Goal: Task Accomplishment & Management: Complete application form

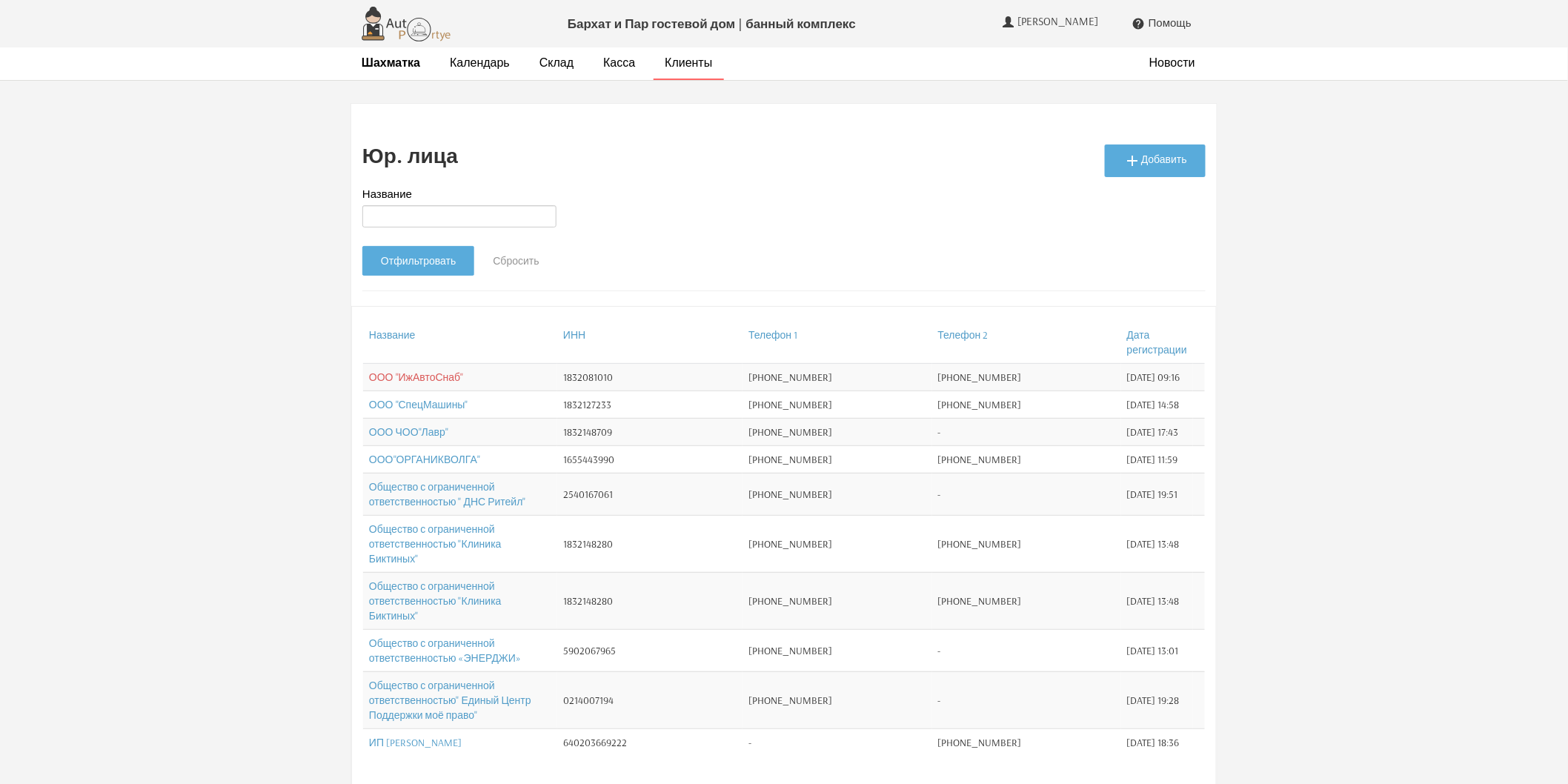
click at [416, 380] on link "ООО "ИжАвтоСнаб"" at bounding box center [416, 377] width 94 height 14
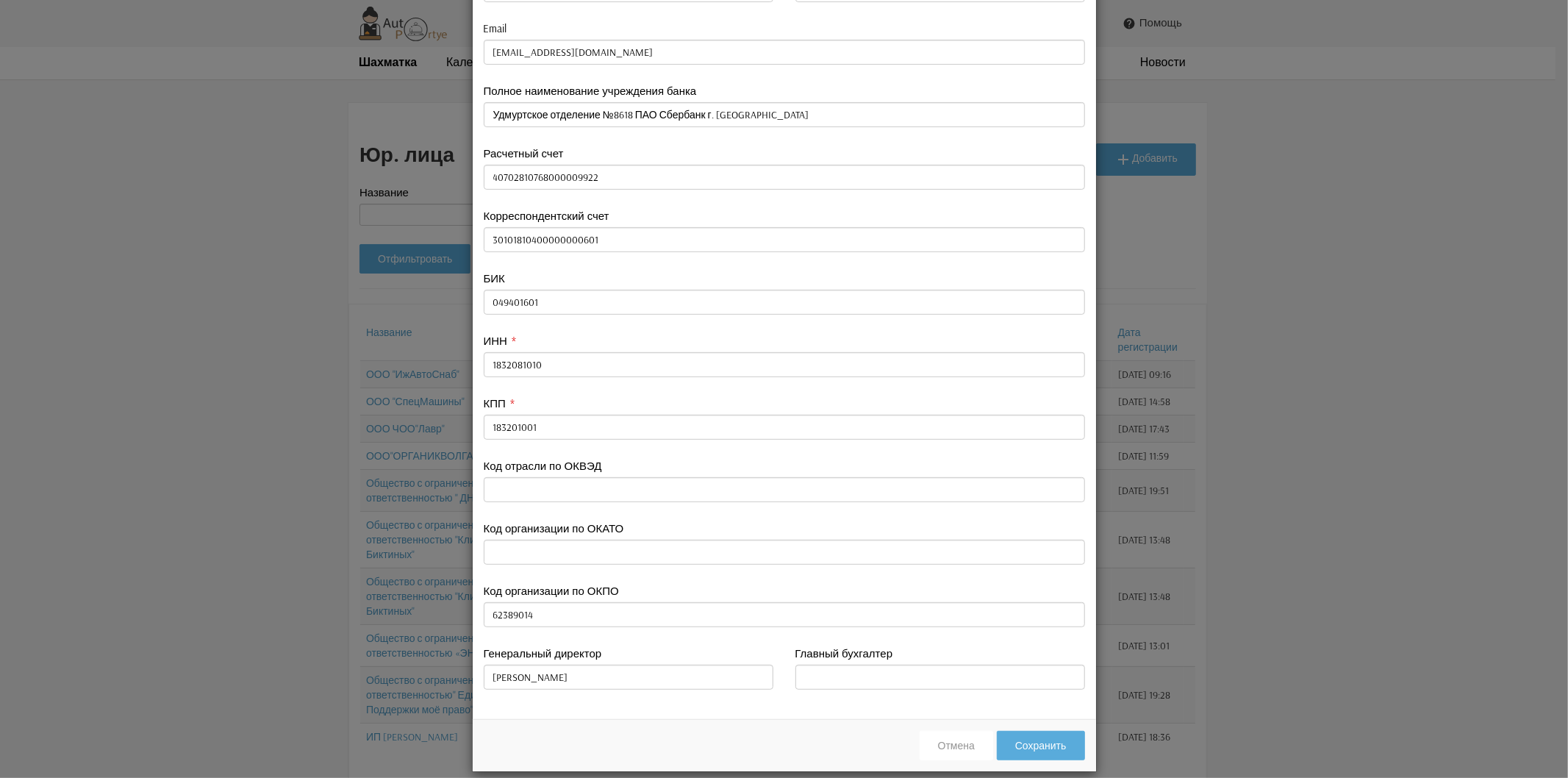
scroll to position [371, 0]
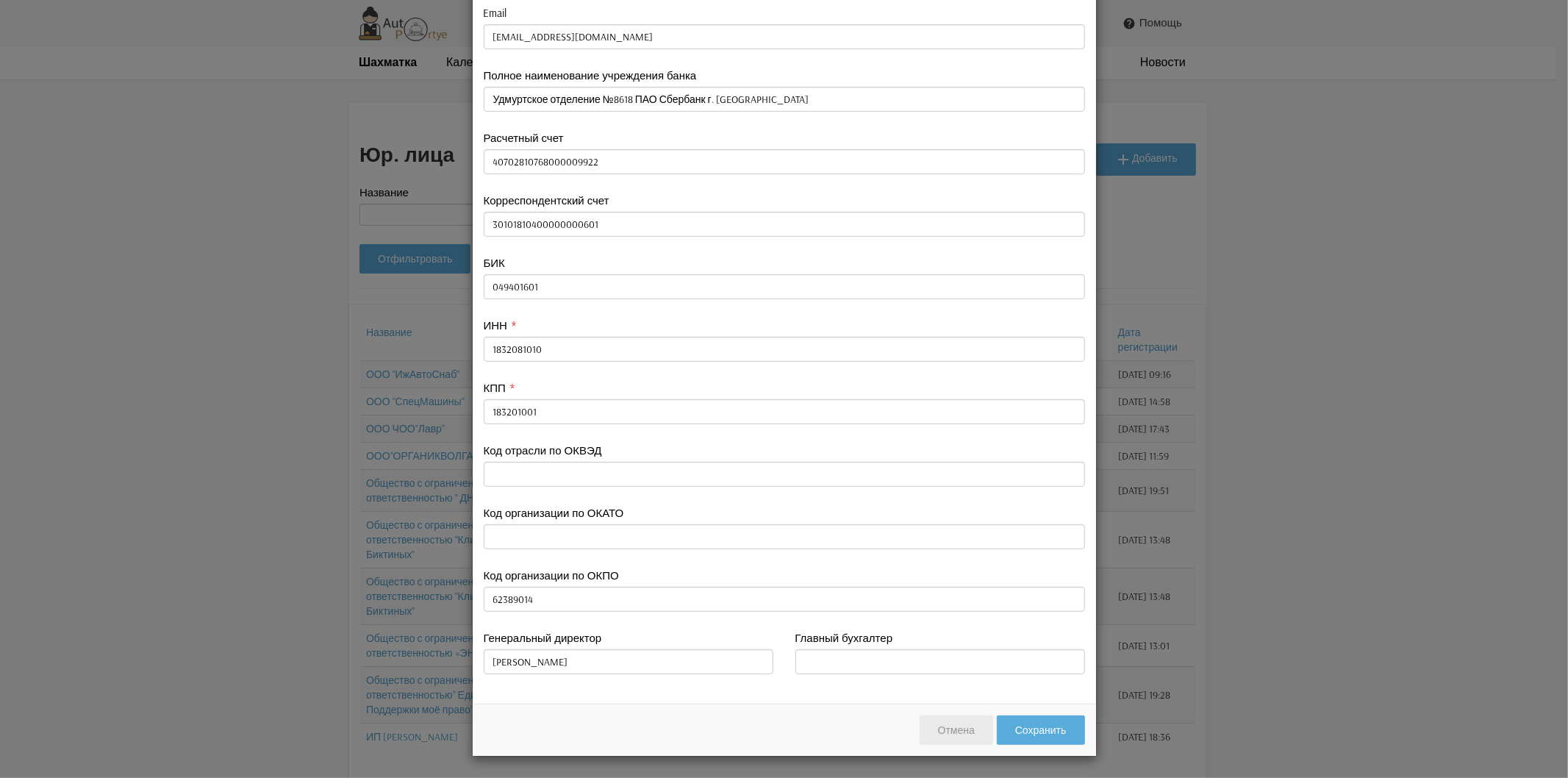
click at [963, 730] on button "Отмена" at bounding box center [955, 730] width 73 height 30
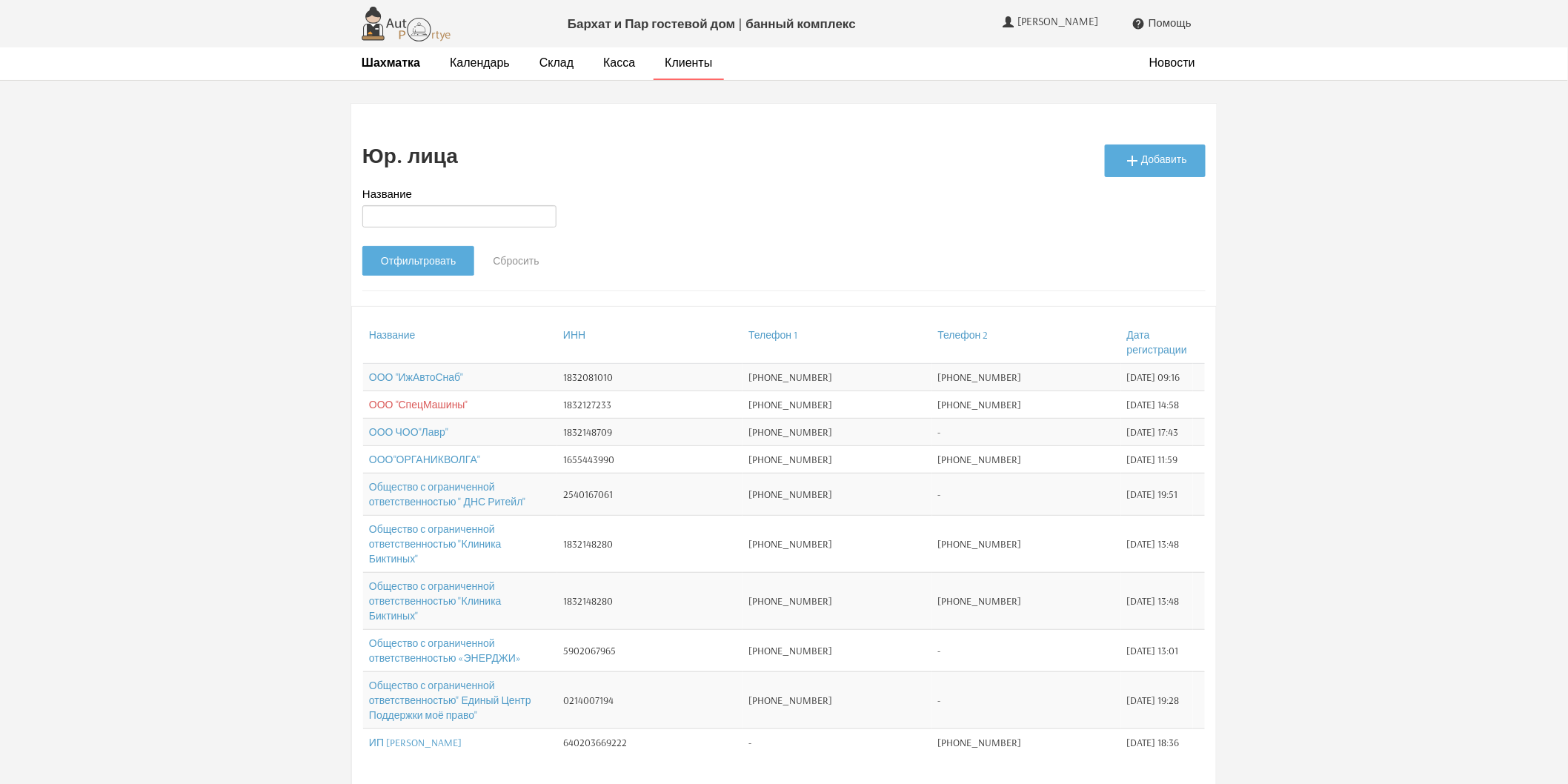
click at [409, 411] on link "ООО "СпецМашины"" at bounding box center [418, 404] width 99 height 14
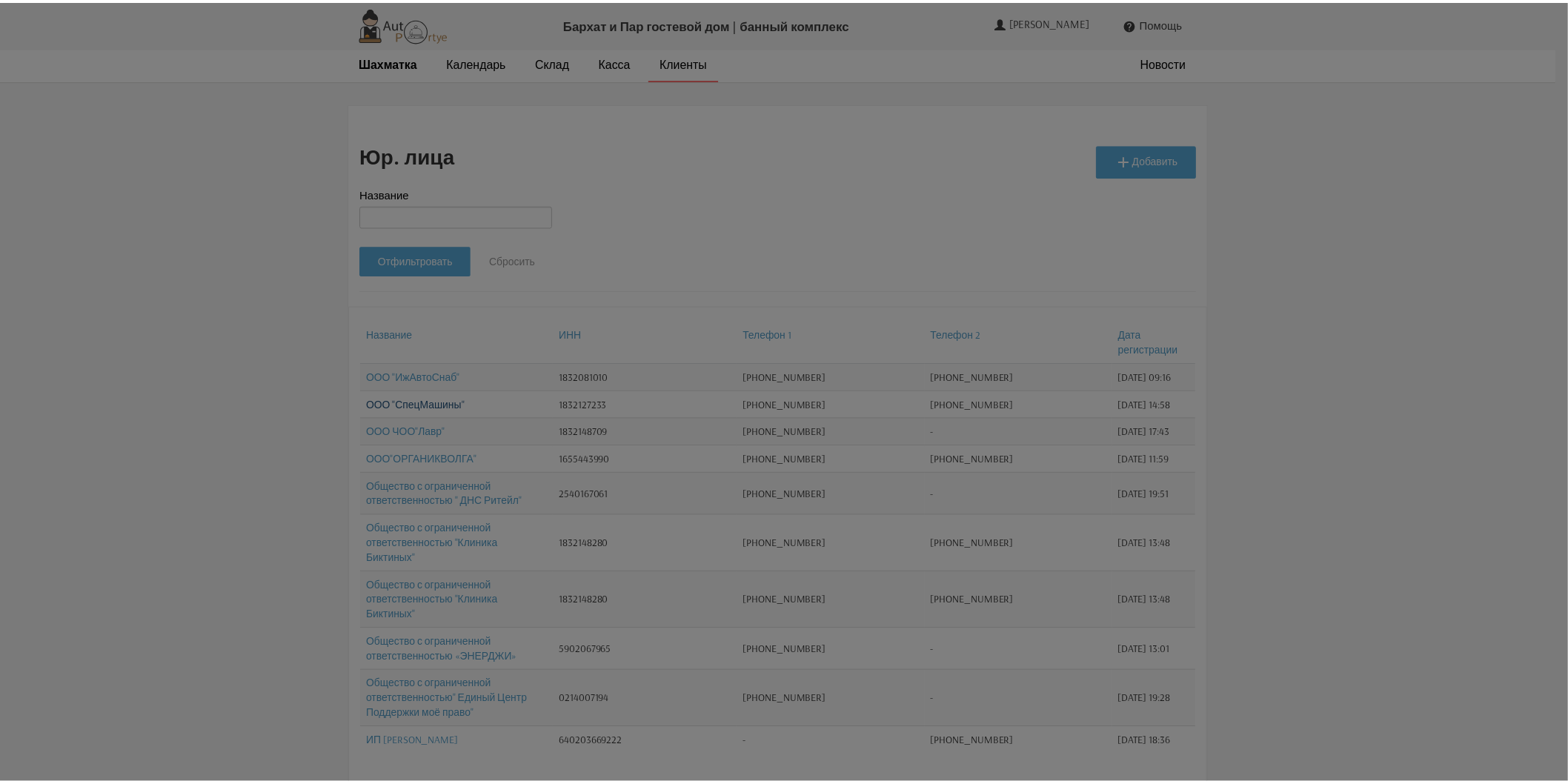
scroll to position [0, 0]
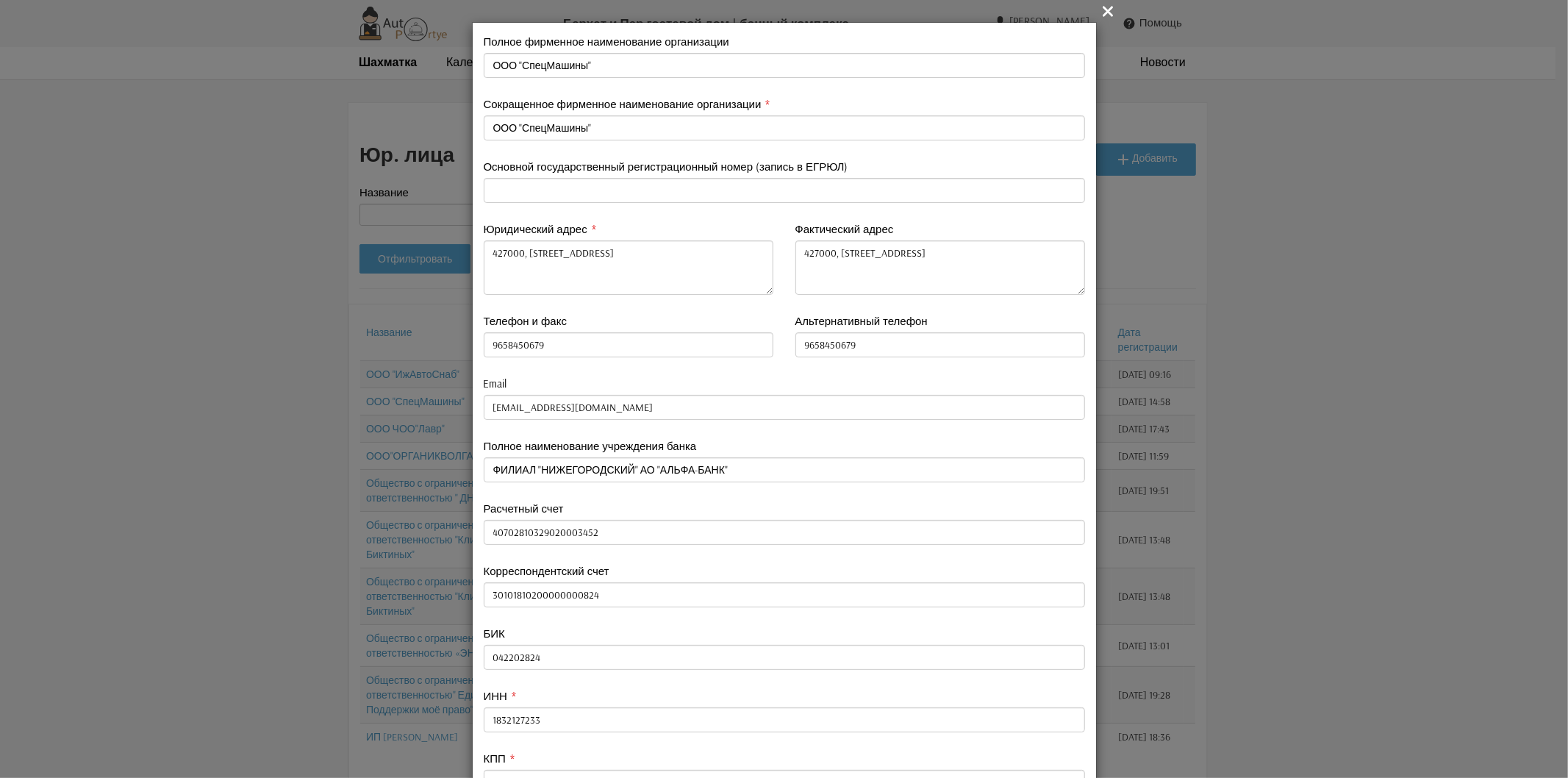
type input "9658450679"
click at [1101, 10] on icon "" at bounding box center [1109, 11] width 18 height 18
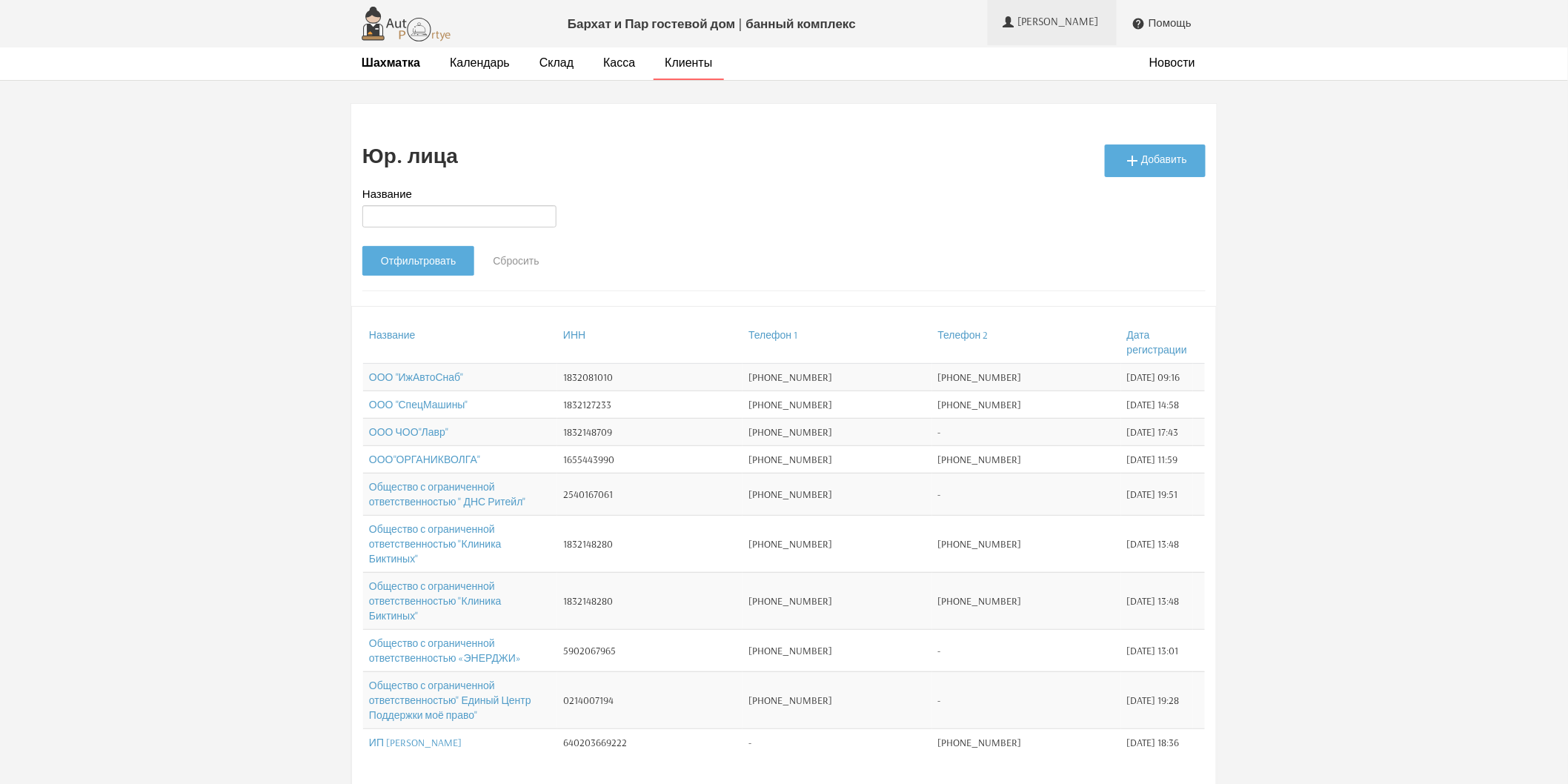
click at [1085, 27] on span "Альбина" at bounding box center [1060, 21] width 85 height 14
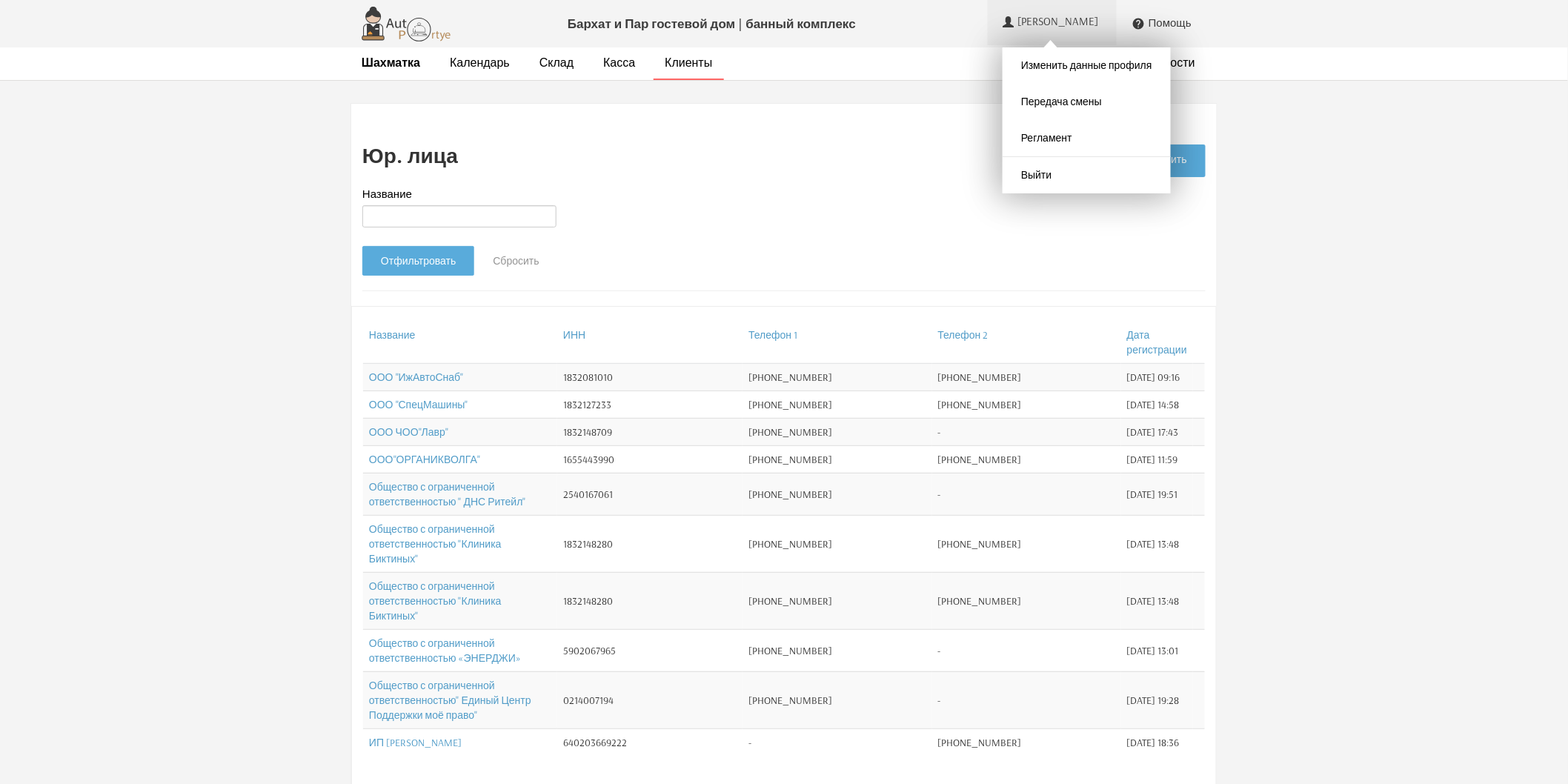
click at [1085, 27] on span "Альбина" at bounding box center [1060, 21] width 85 height 14
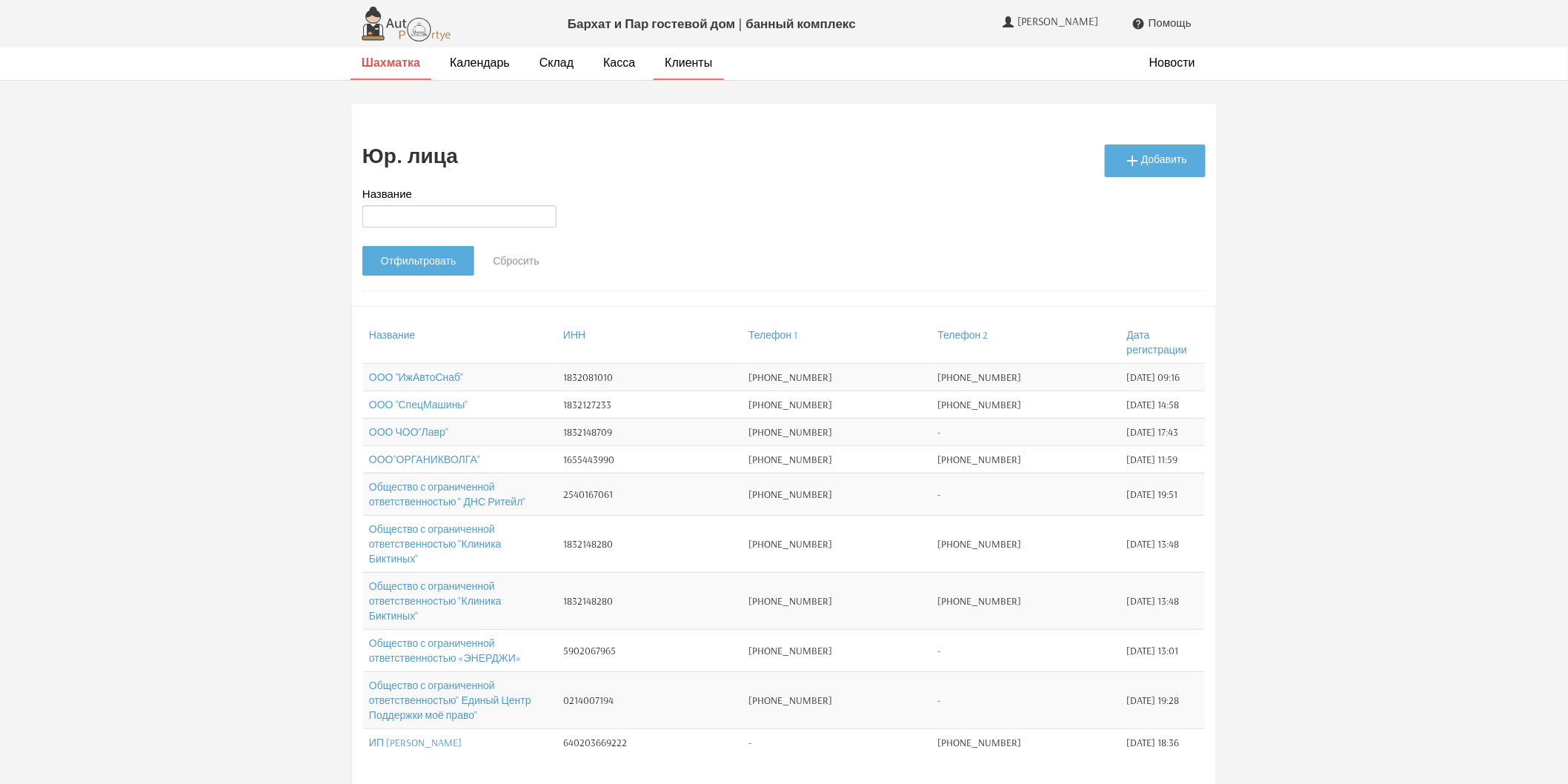
click at [402, 66] on strong "Шахматка" at bounding box center [391, 62] width 58 height 15
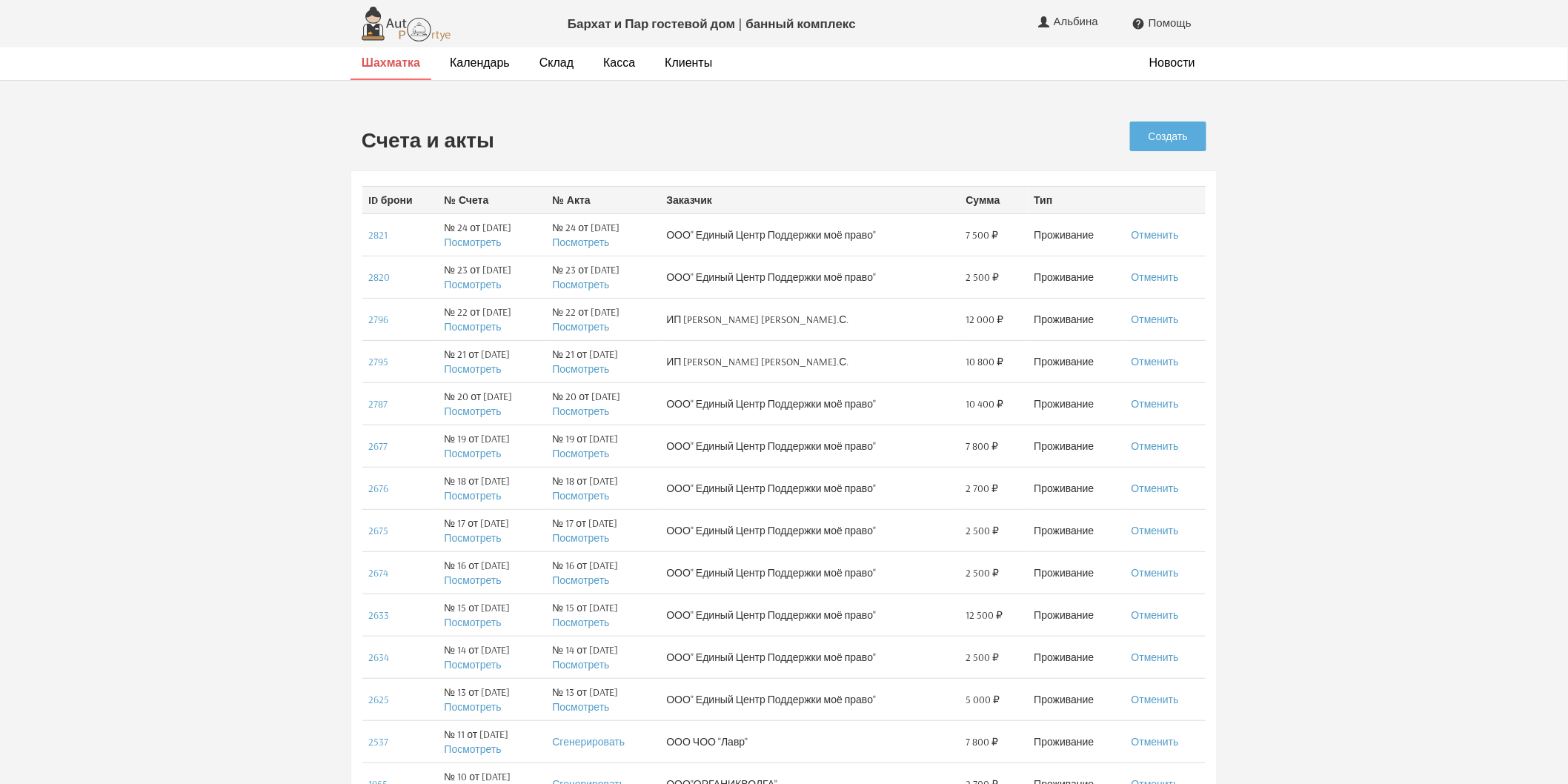
click at [381, 60] on strong "Шахматка" at bounding box center [391, 62] width 58 height 15
click at [1164, 136] on link "Создать" at bounding box center [1168, 136] width 76 height 30
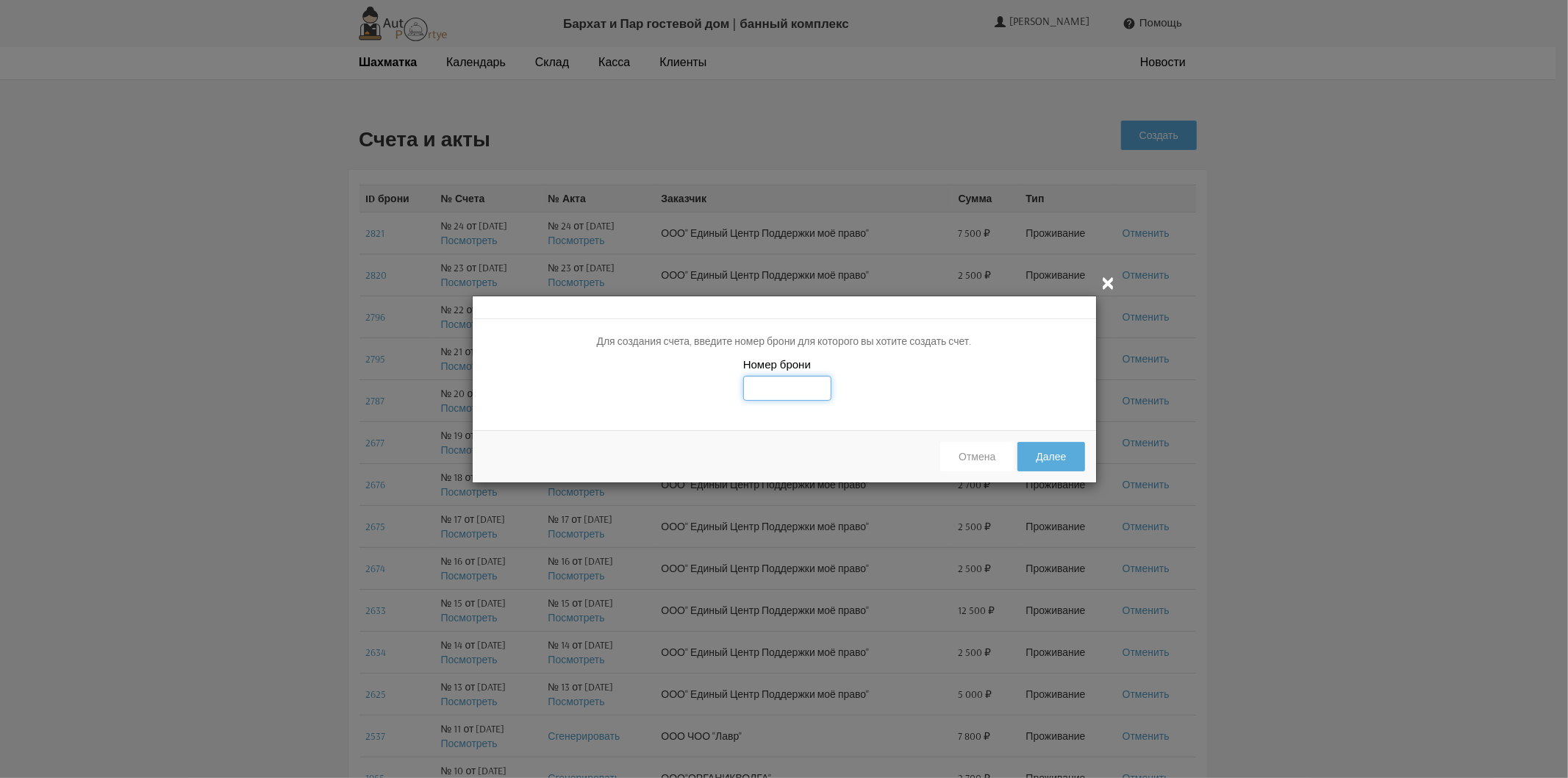
click at [801, 384] on input "text" at bounding box center [788, 388] width 88 height 25
type input "3338"
click at [1051, 458] on button "Далее" at bounding box center [1050, 457] width 67 height 30
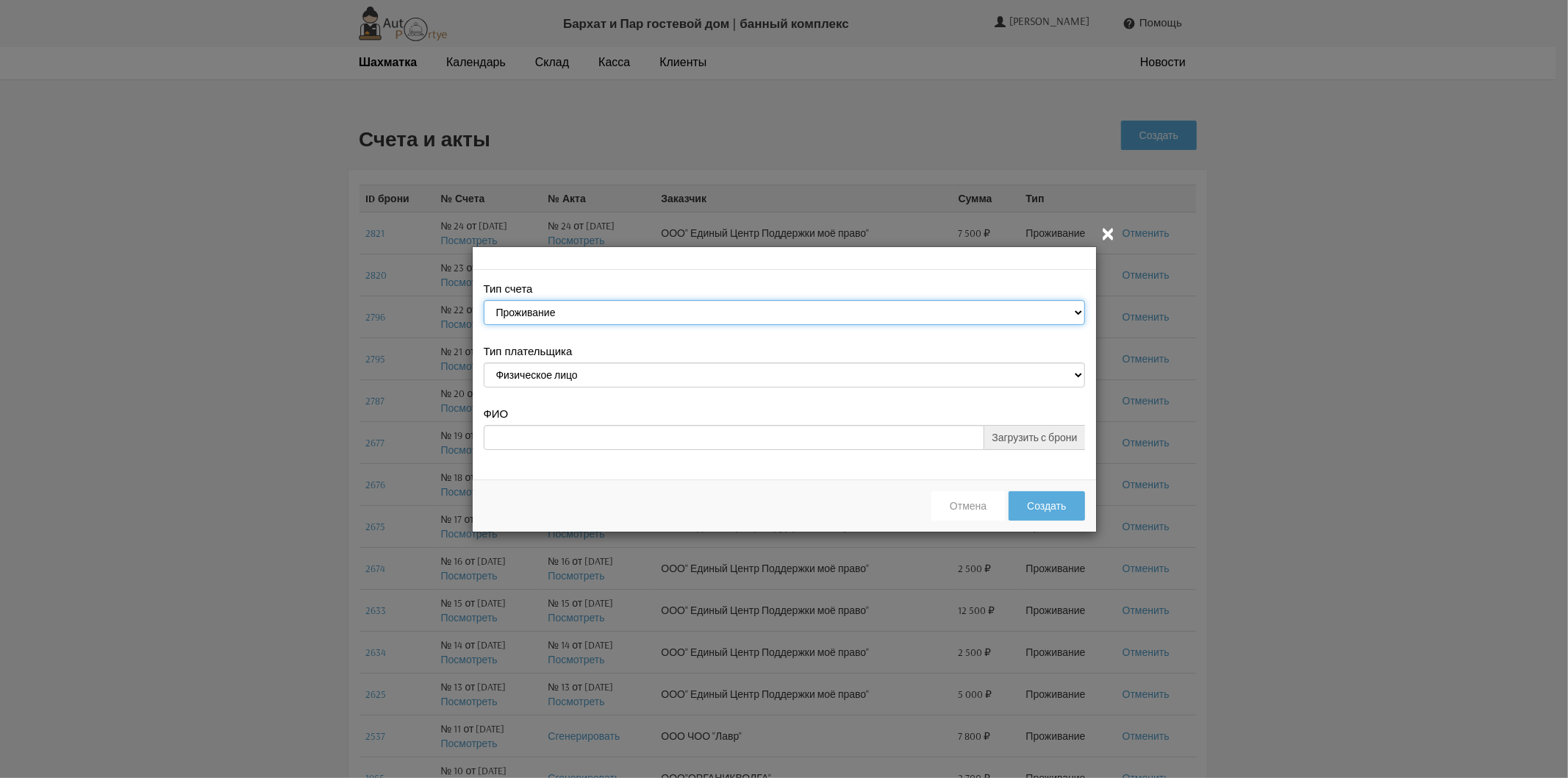
click at [598, 310] on select "Проживание" at bounding box center [784, 312] width 601 height 25
click at [603, 310] on select "Проживание" at bounding box center [784, 312] width 601 height 25
click at [586, 372] on select "Физическое лицо Юридическое лицо" at bounding box center [784, 375] width 601 height 25
select select "legal_entity"
click at [484, 364] on select "Физическое лицо Юридическое лицо" at bounding box center [784, 375] width 601 height 25
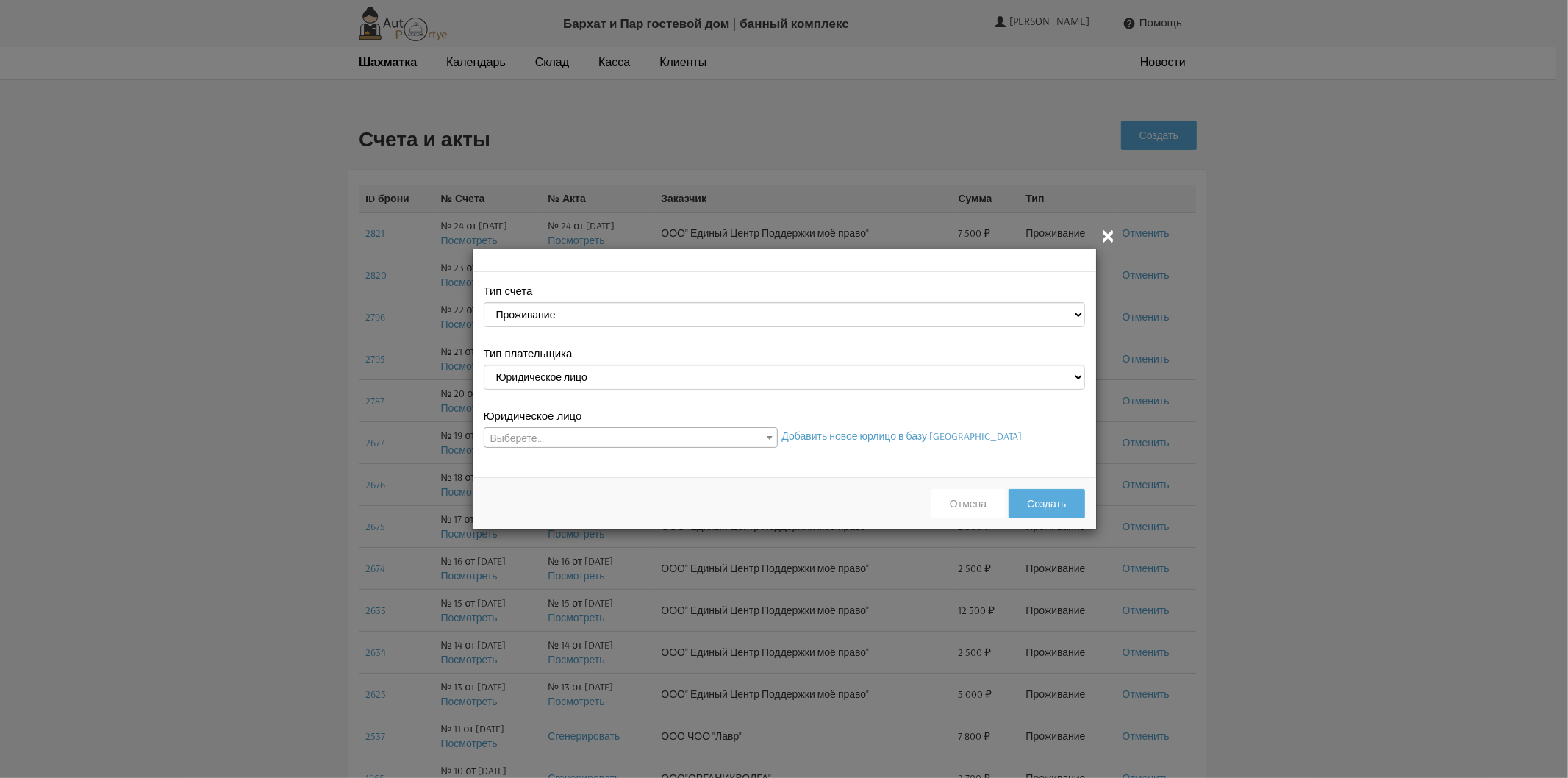
click at [556, 434] on span "Выберете..." at bounding box center [631, 438] width 292 height 21
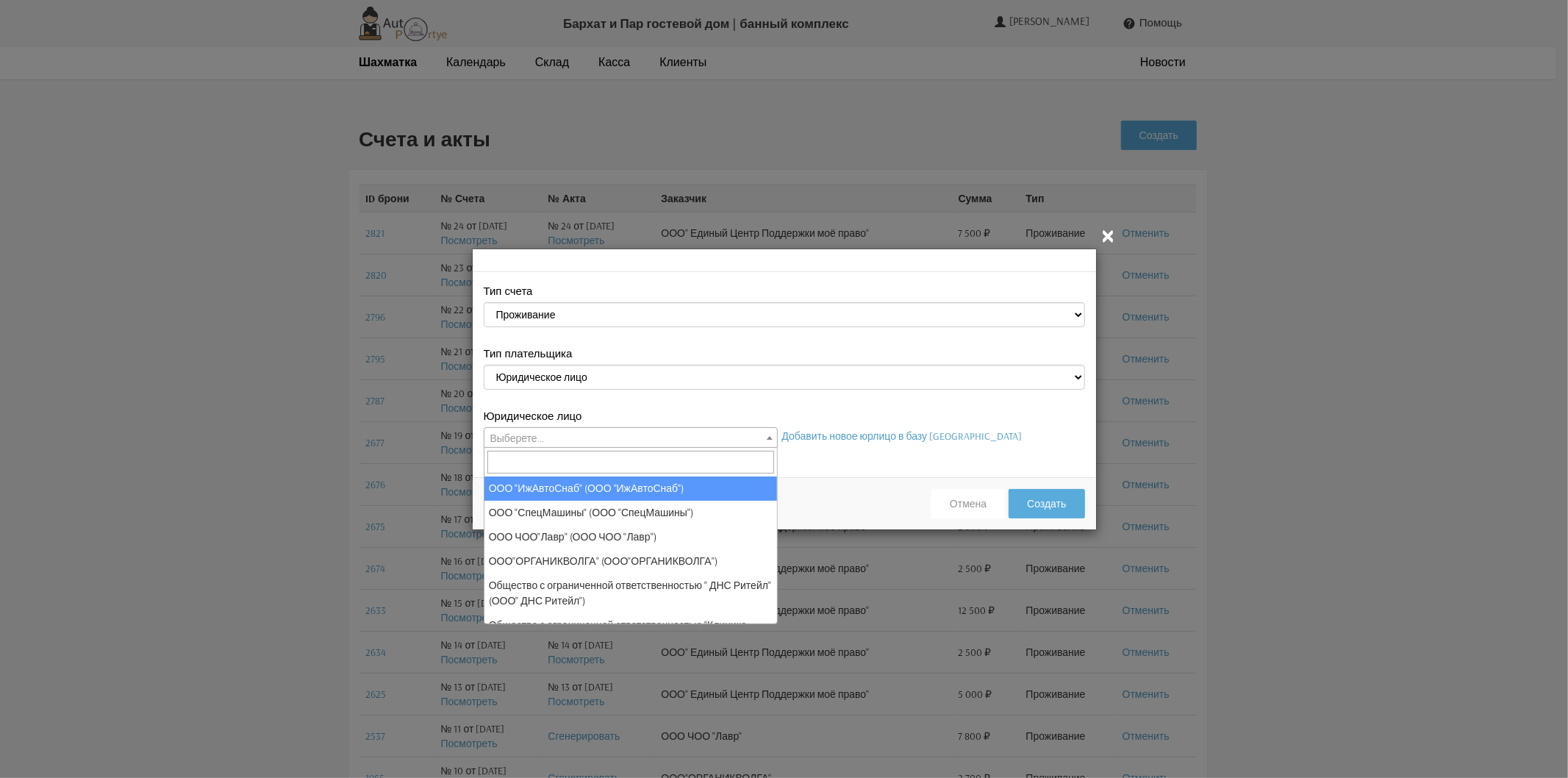
select select "13"
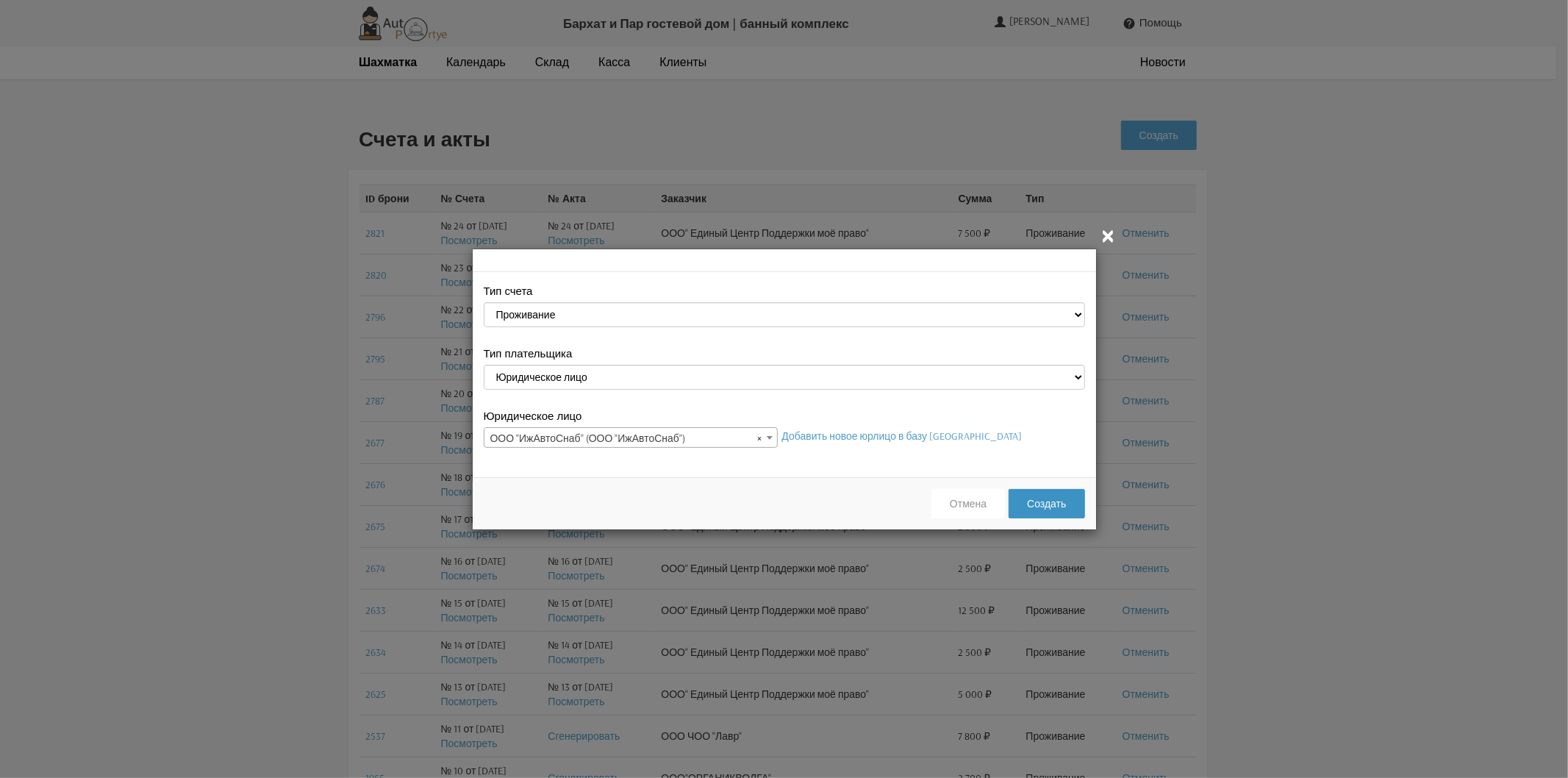
click at [1049, 502] on button "Создать" at bounding box center [1047, 504] width 76 height 30
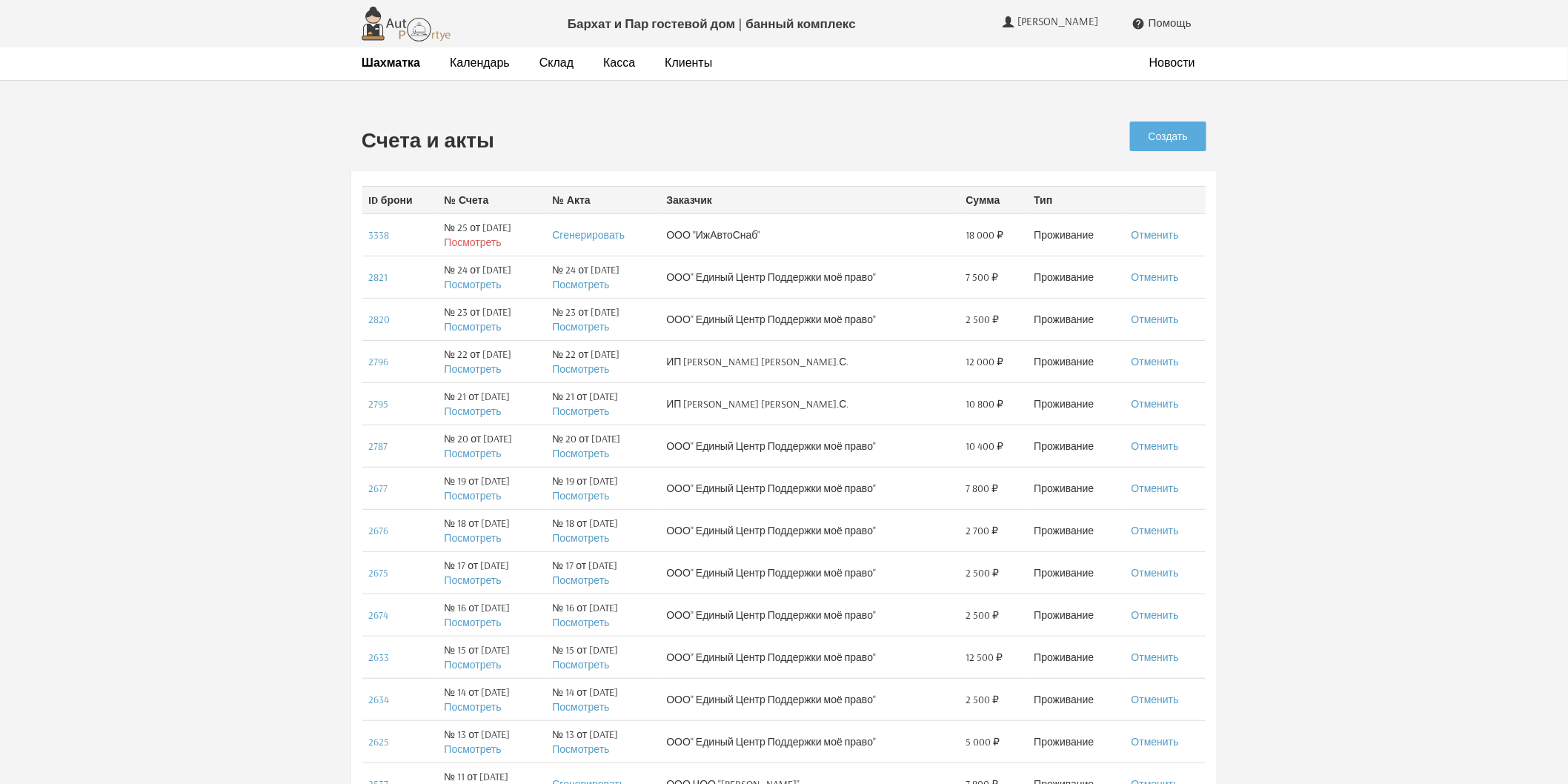
click at [457, 239] on link "Посмотреть" at bounding box center [473, 242] width 57 height 14
click at [1161, 237] on link "Отменить" at bounding box center [1155, 235] width 47 height 14
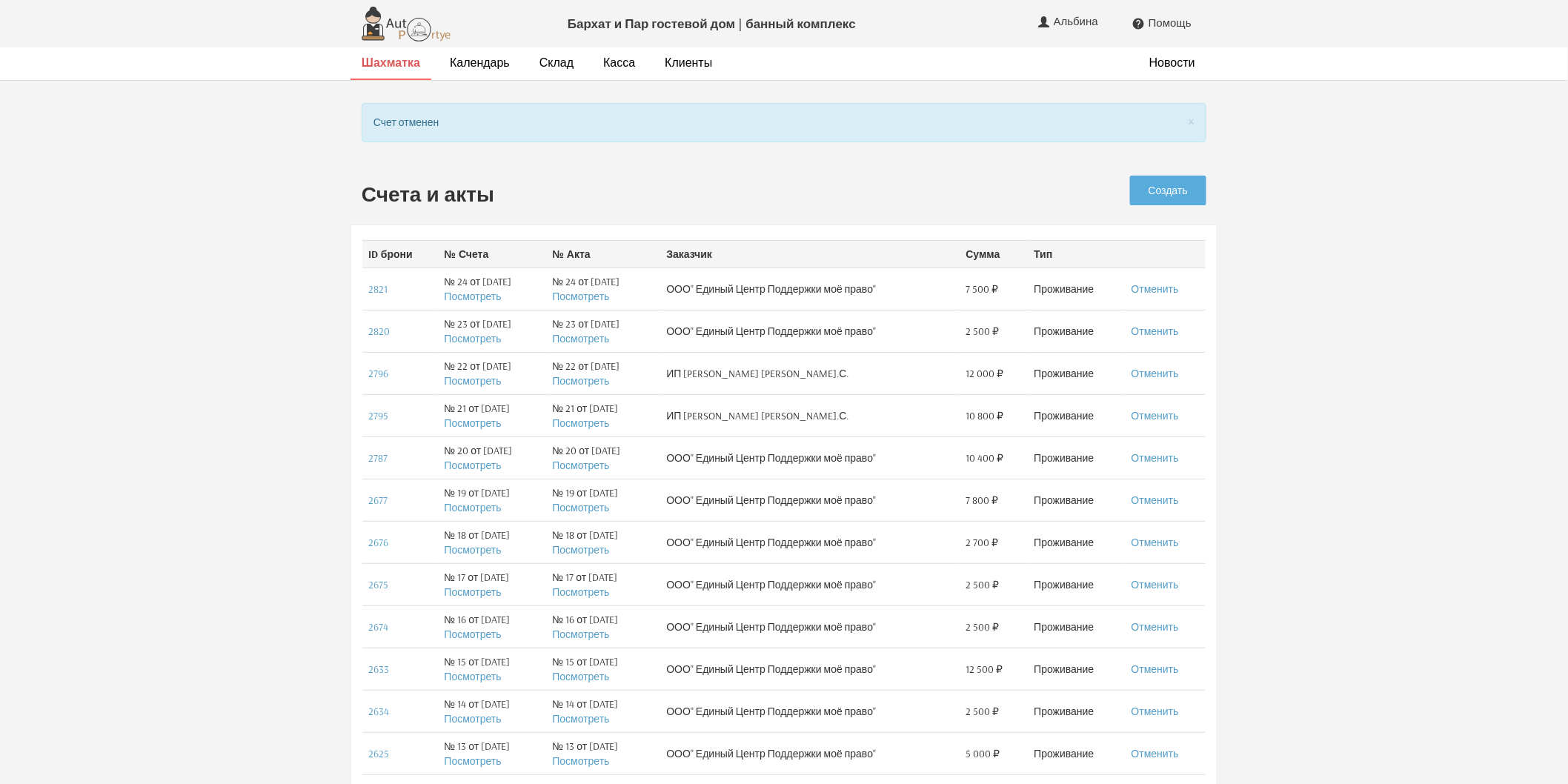
click at [407, 63] on strong "Шахматка" at bounding box center [391, 62] width 58 height 15
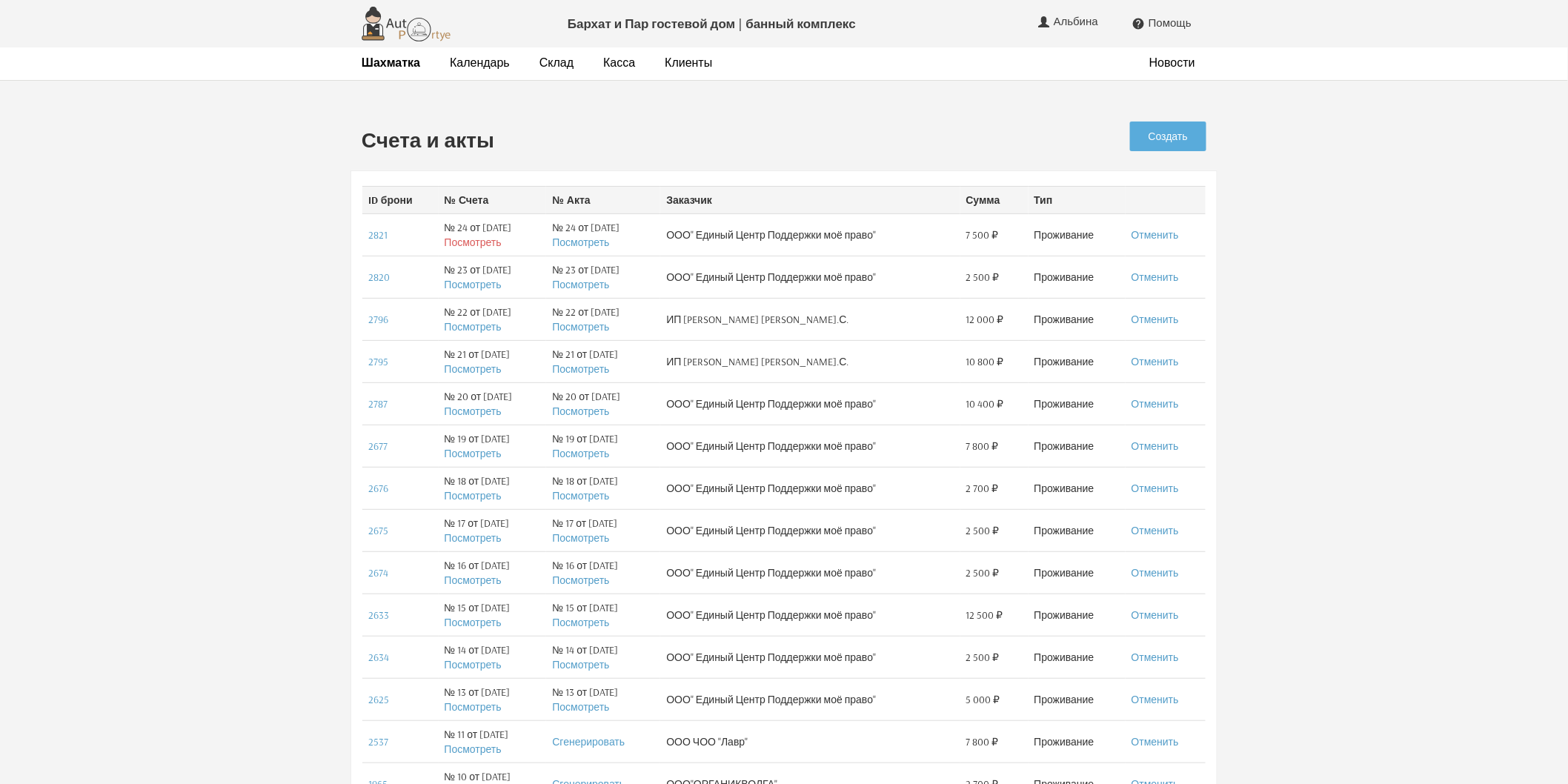
click at [453, 240] on link "Посмотреть" at bounding box center [473, 242] width 57 height 14
click at [1175, 129] on link "Создать" at bounding box center [1168, 136] width 76 height 30
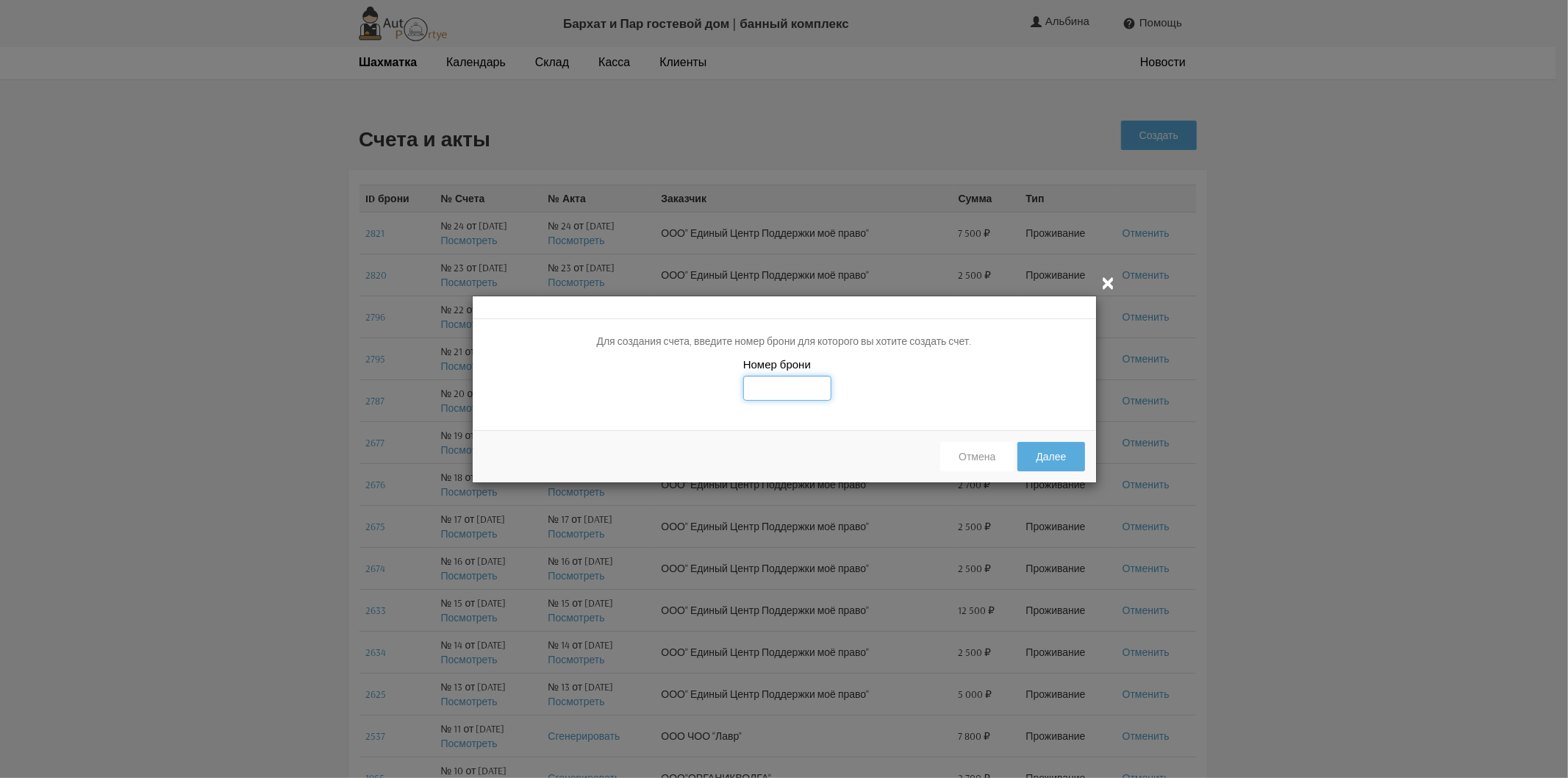
click at [784, 383] on input "text" at bounding box center [788, 388] width 88 height 25
type input "3338"
click at [1063, 465] on button "Далее" at bounding box center [1050, 457] width 67 height 30
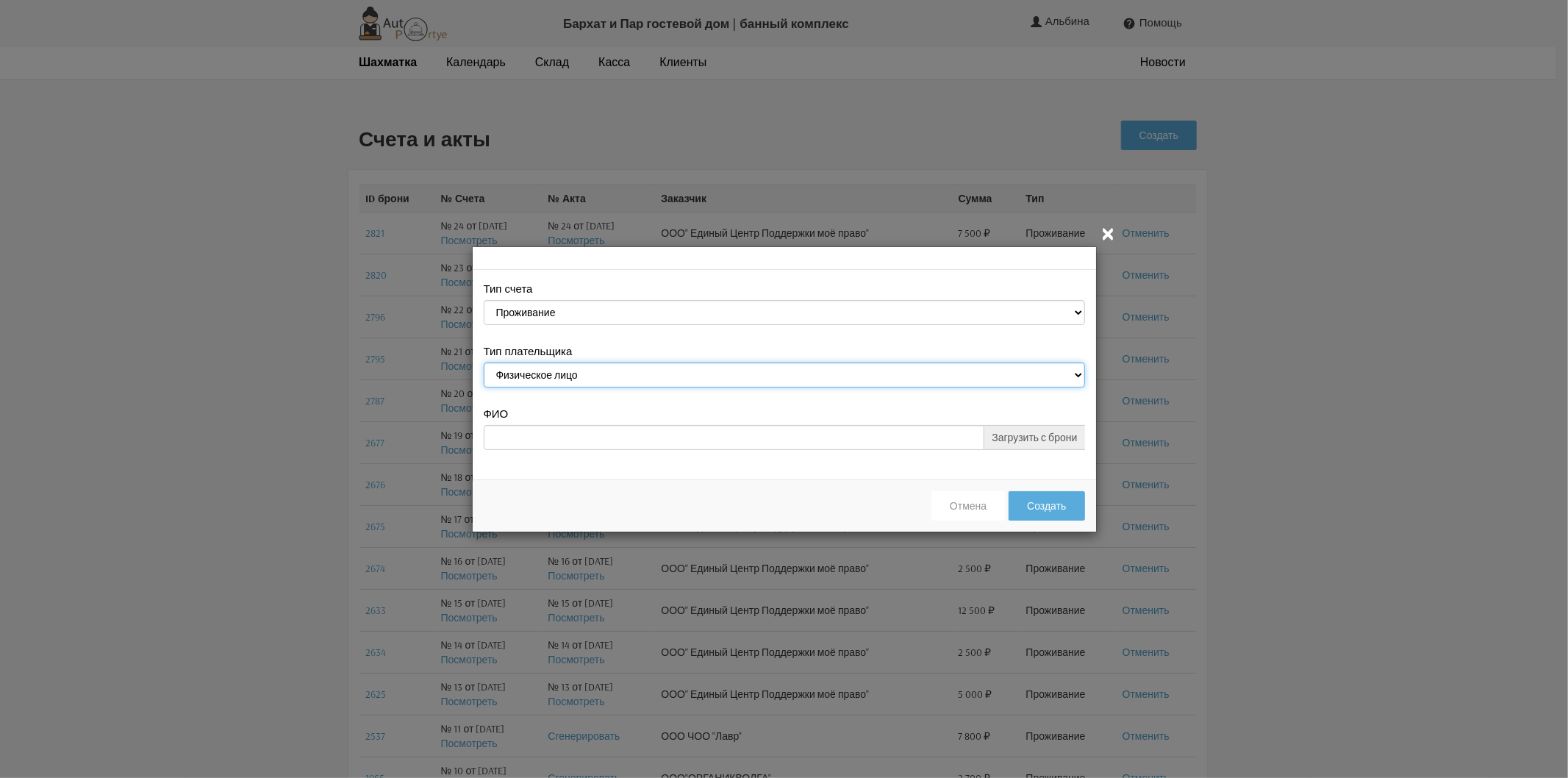
click at [551, 376] on select "Физическое лицо Юридическое лицо" at bounding box center [784, 375] width 601 height 25
select select "legal_entity"
click at [484, 364] on select "Физическое лицо Юридическое лицо" at bounding box center [784, 375] width 601 height 25
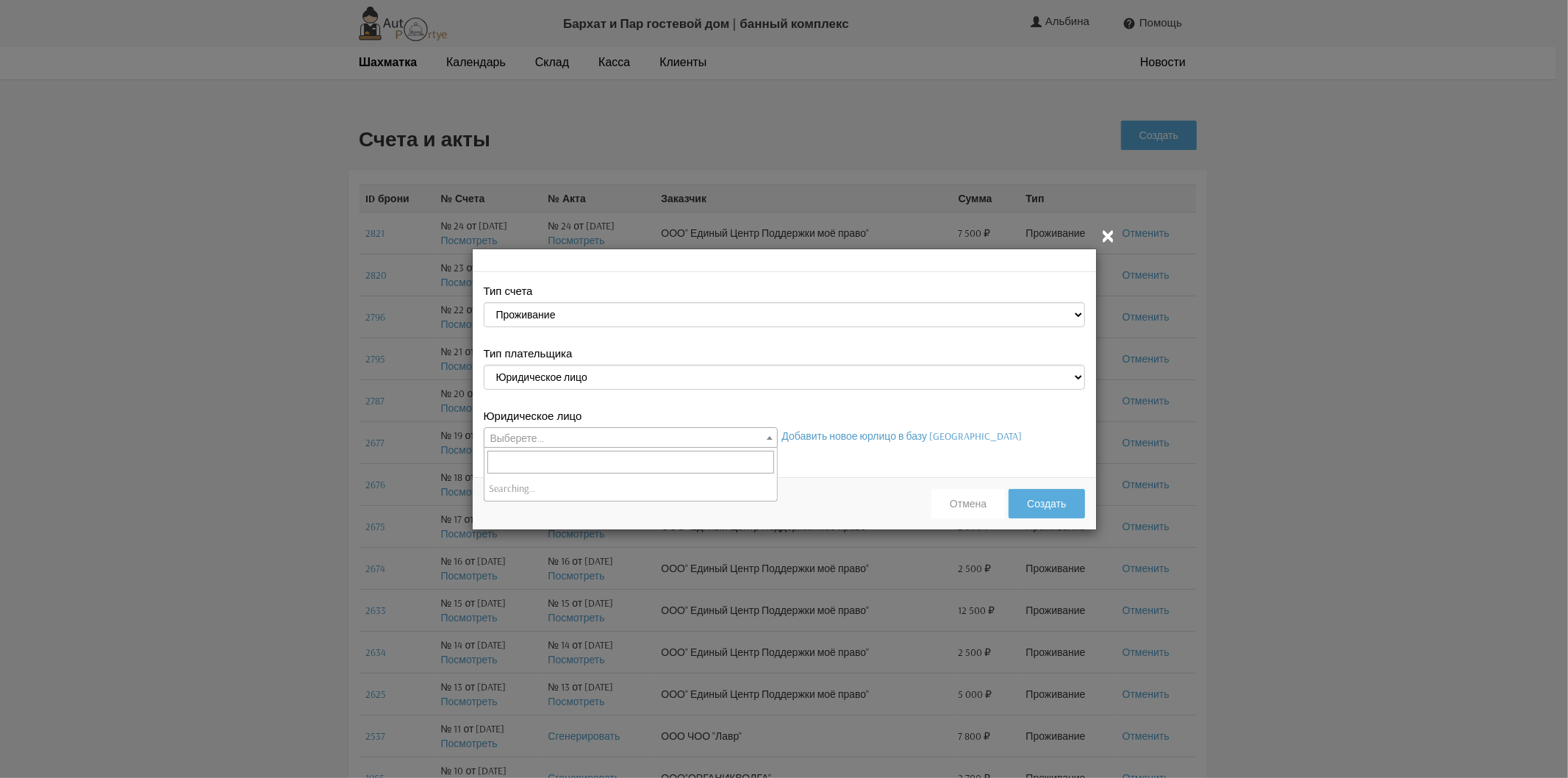
click at [540, 439] on span "Выберете..." at bounding box center [631, 438] width 292 height 21
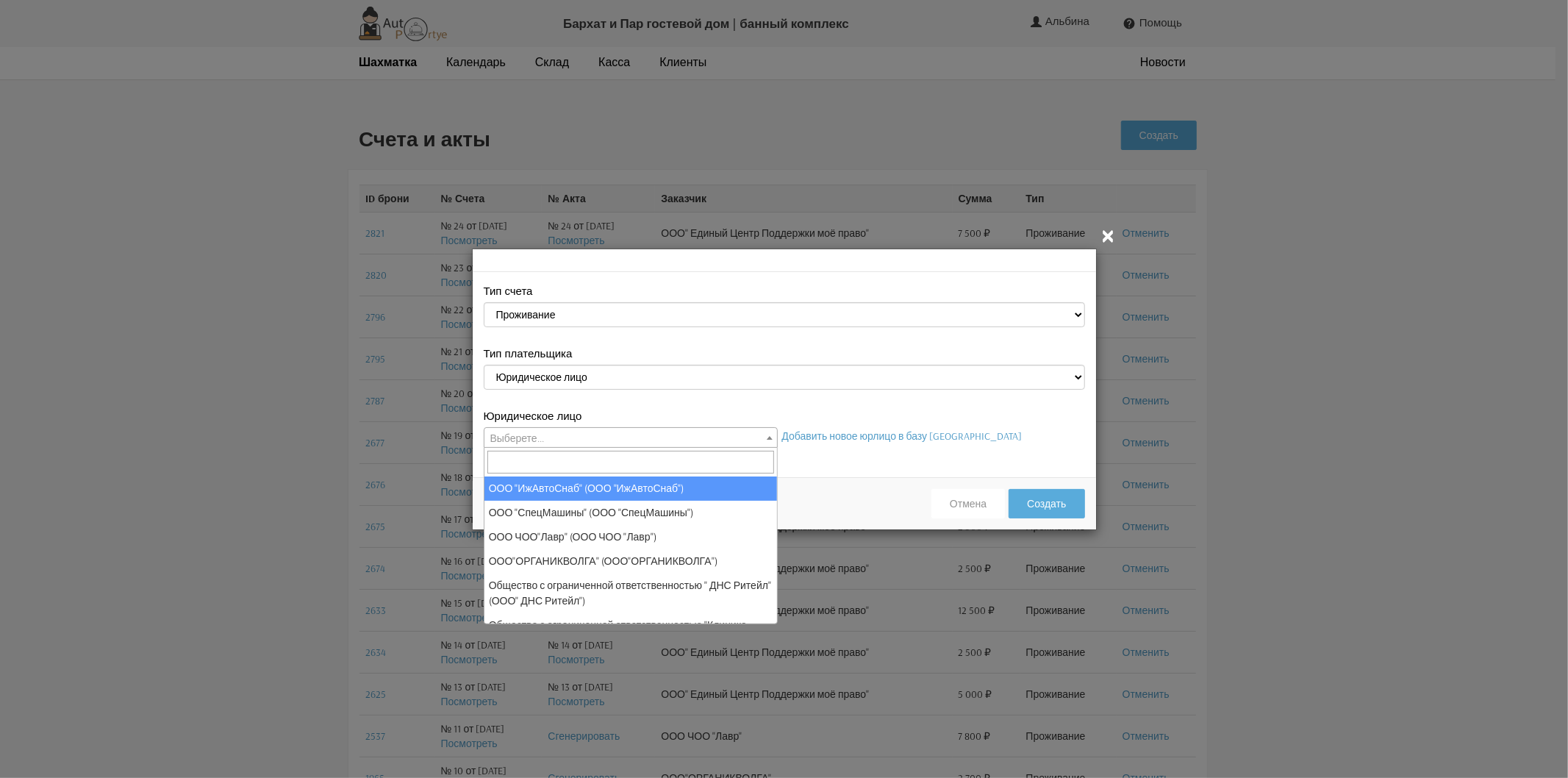
select select "13"
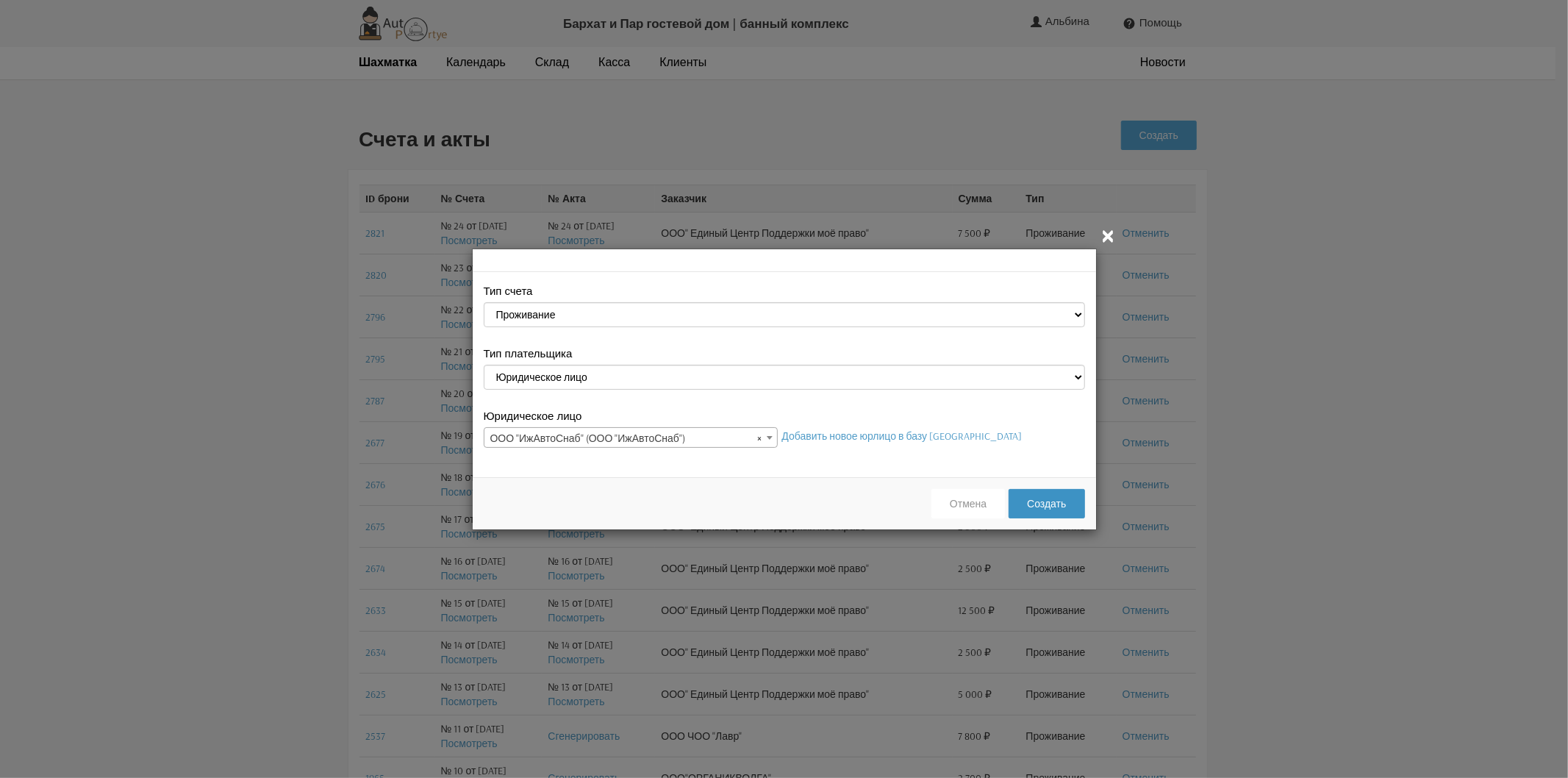
click at [1041, 502] on button "Создать" at bounding box center [1047, 504] width 76 height 30
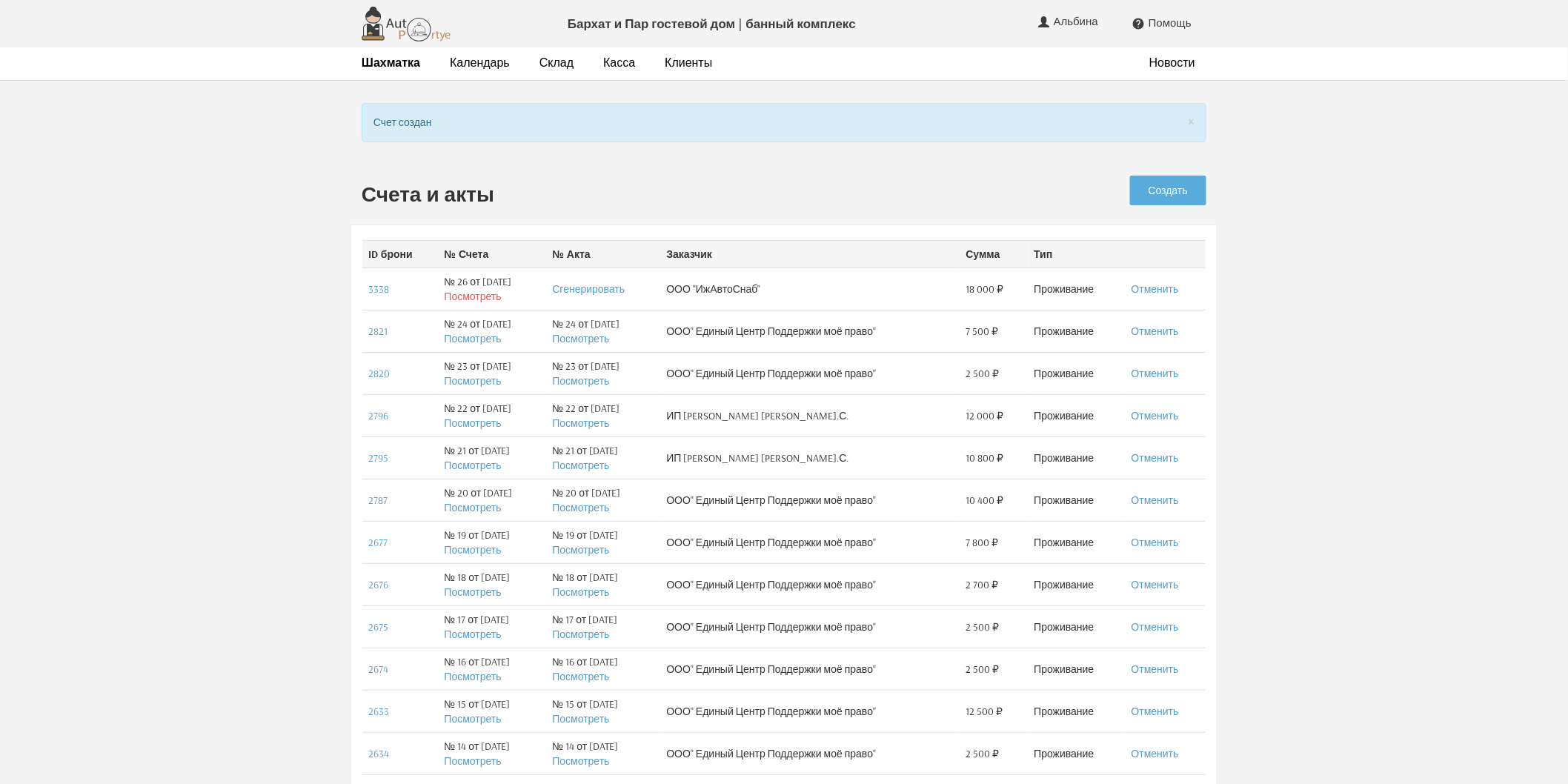
click at [455, 294] on link "Посмотреть" at bounding box center [473, 297] width 57 height 14
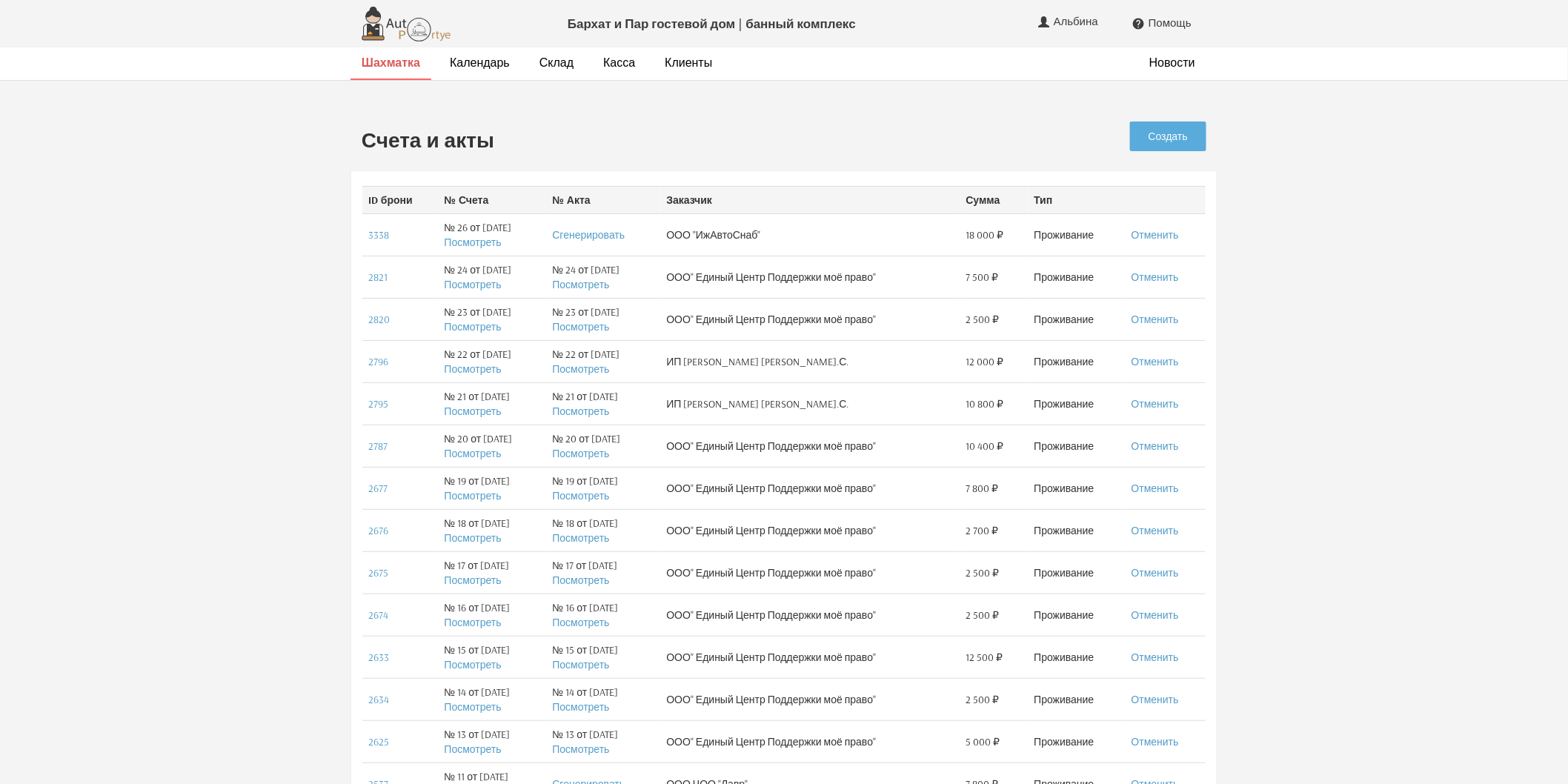
click at [376, 67] on strong "Шахматка" at bounding box center [391, 62] width 58 height 15
click at [1160, 132] on link "Создать" at bounding box center [1168, 136] width 76 height 30
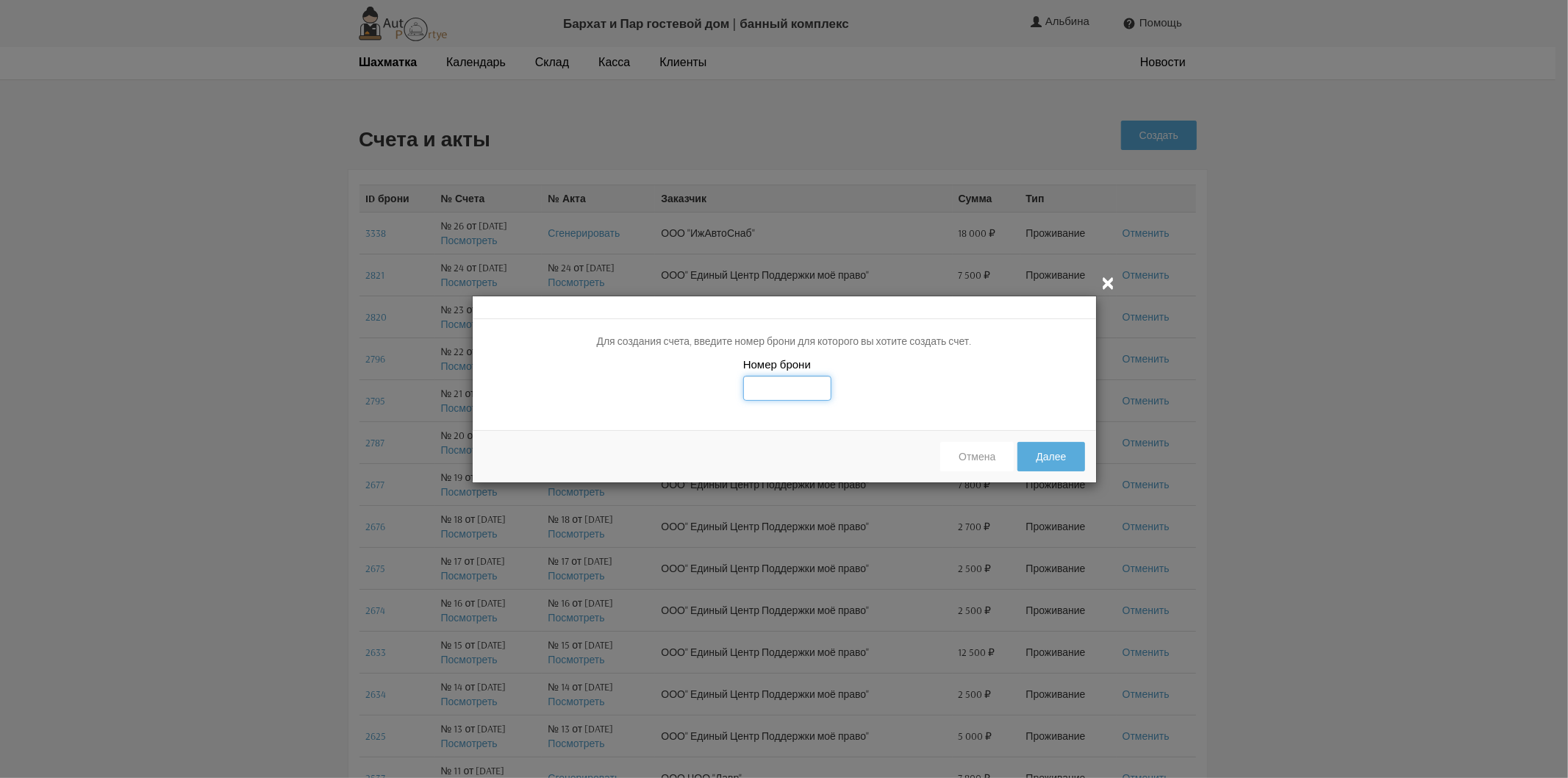
click at [774, 383] on input "text" at bounding box center [788, 388] width 88 height 25
type input "3338"
click at [1038, 463] on button "Далее" at bounding box center [1050, 457] width 67 height 30
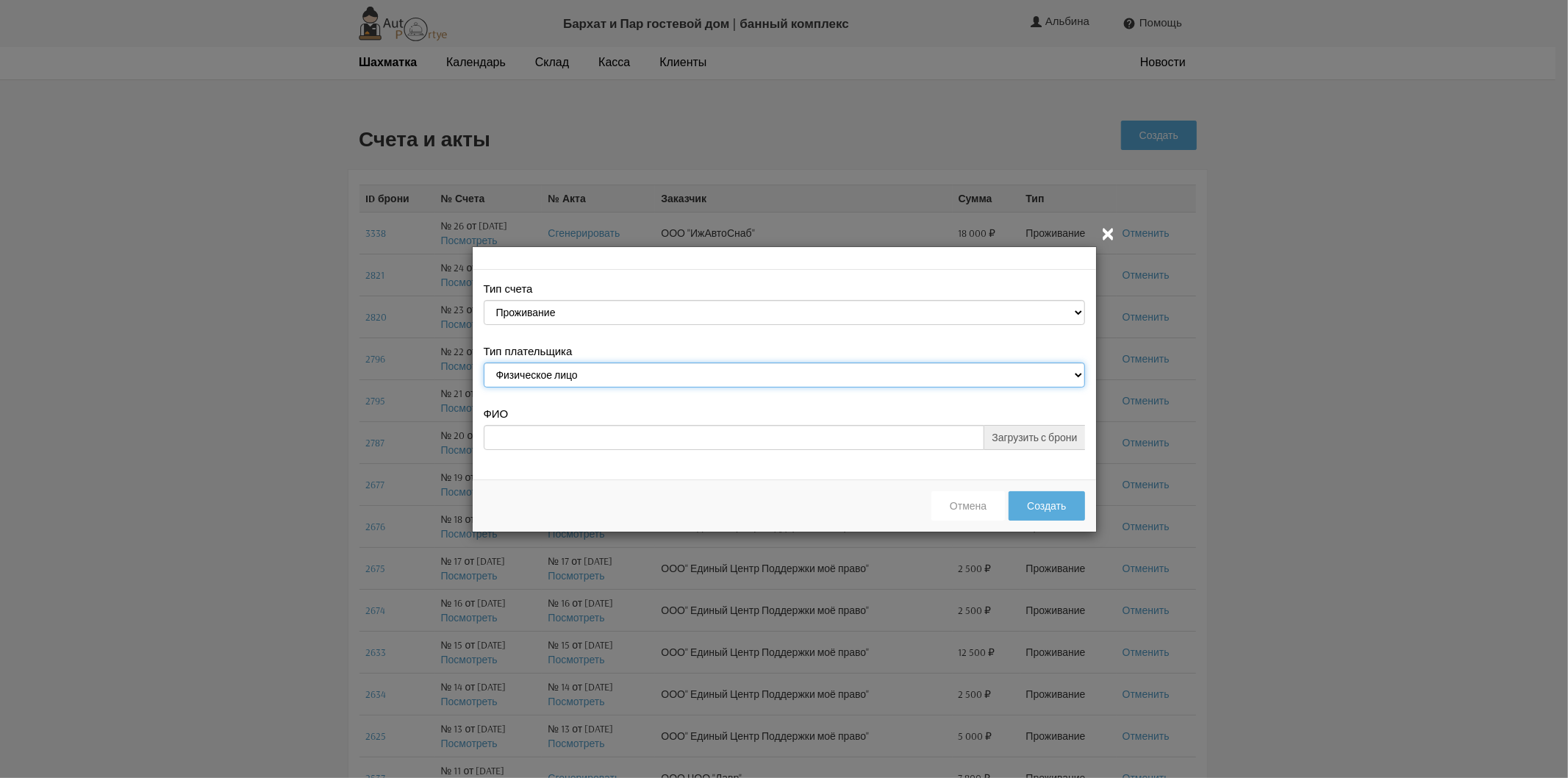
click at [560, 372] on select "Физическое лицо Юридическое лицо" at bounding box center [784, 375] width 601 height 25
select select "legal_entity"
click at [484, 364] on select "Физическое лицо Юридическое лицо" at bounding box center [784, 375] width 601 height 25
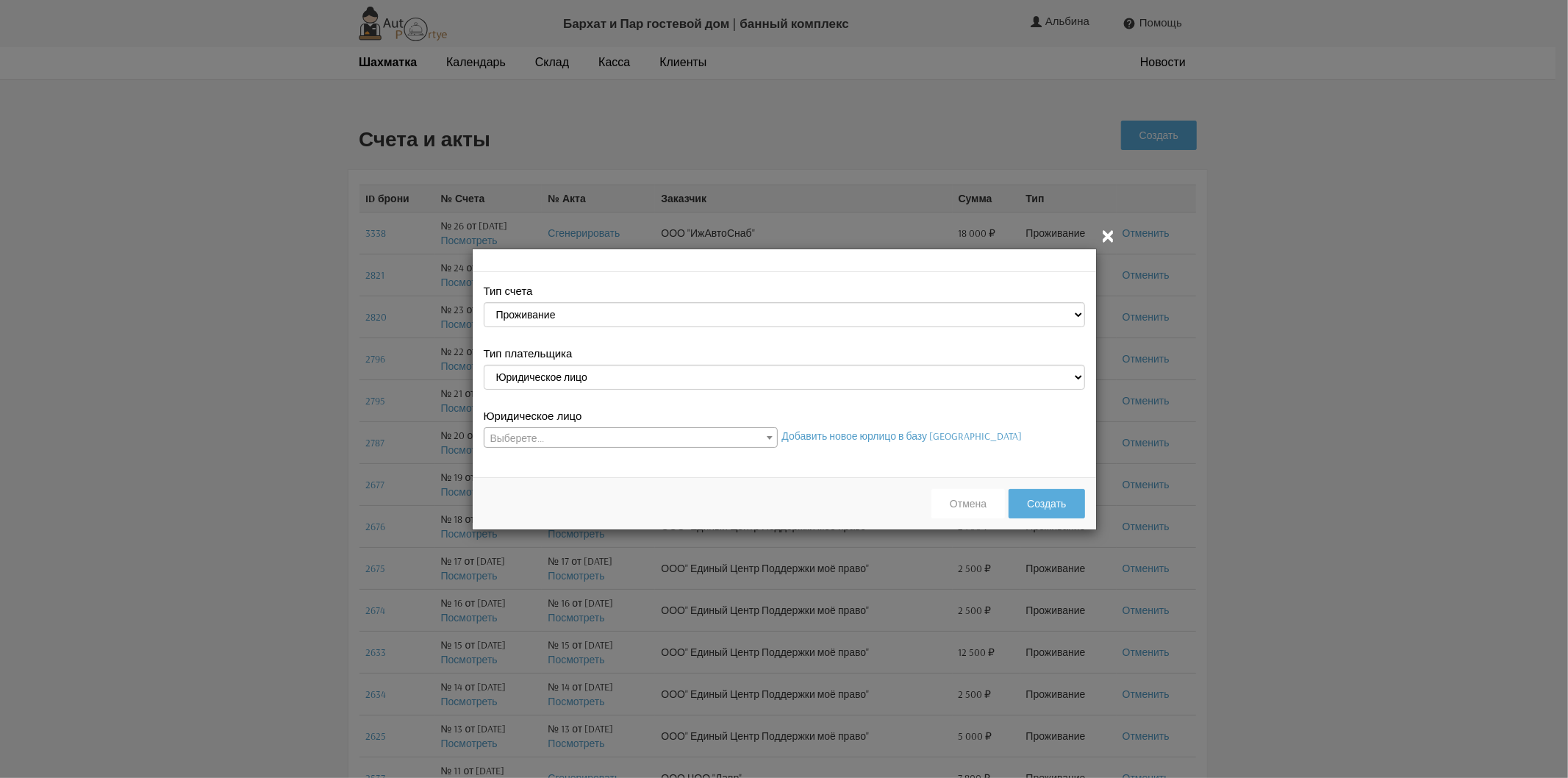
click at [561, 443] on span "Выберете..." at bounding box center [631, 438] width 292 height 21
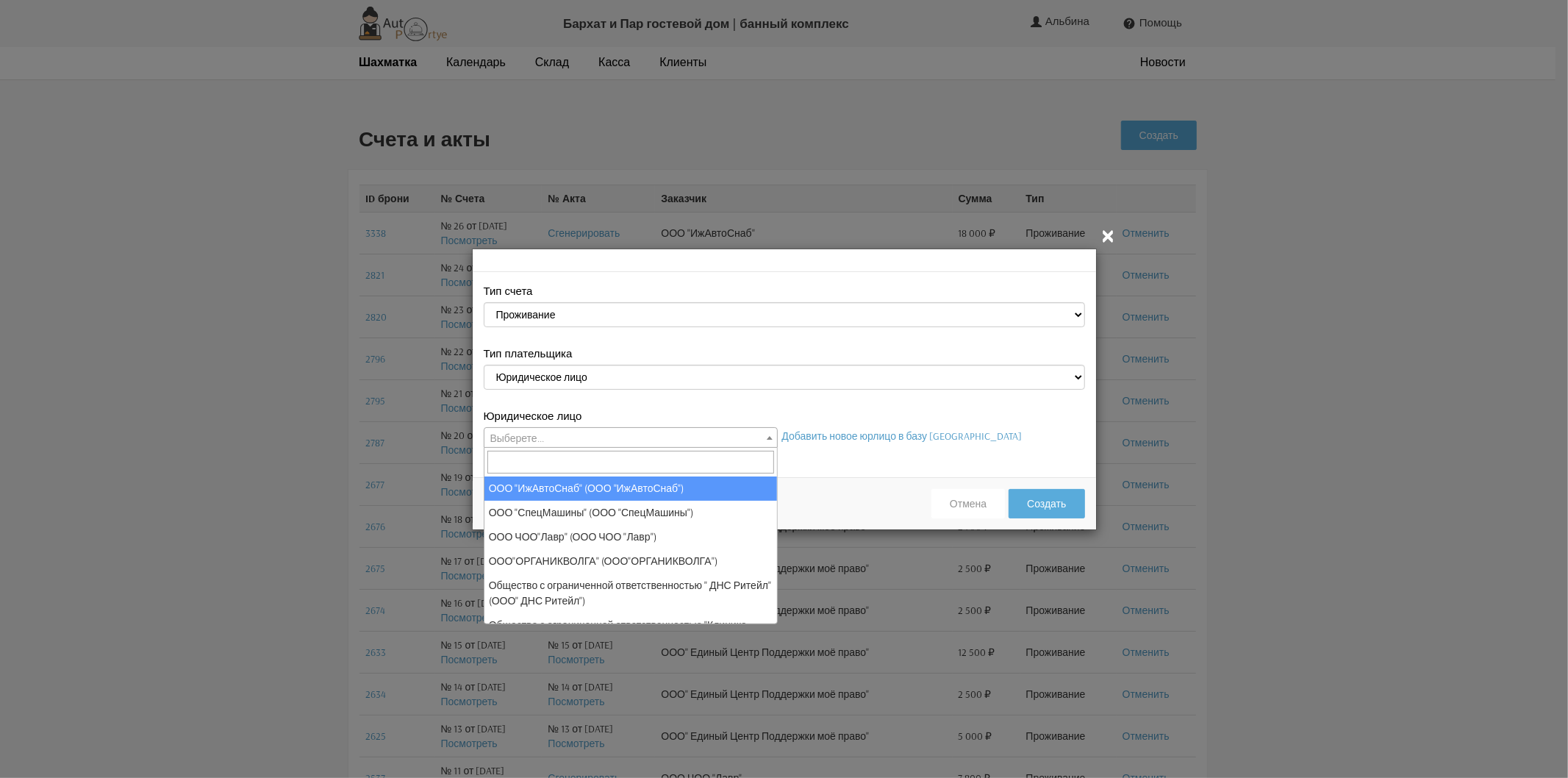
select select "13"
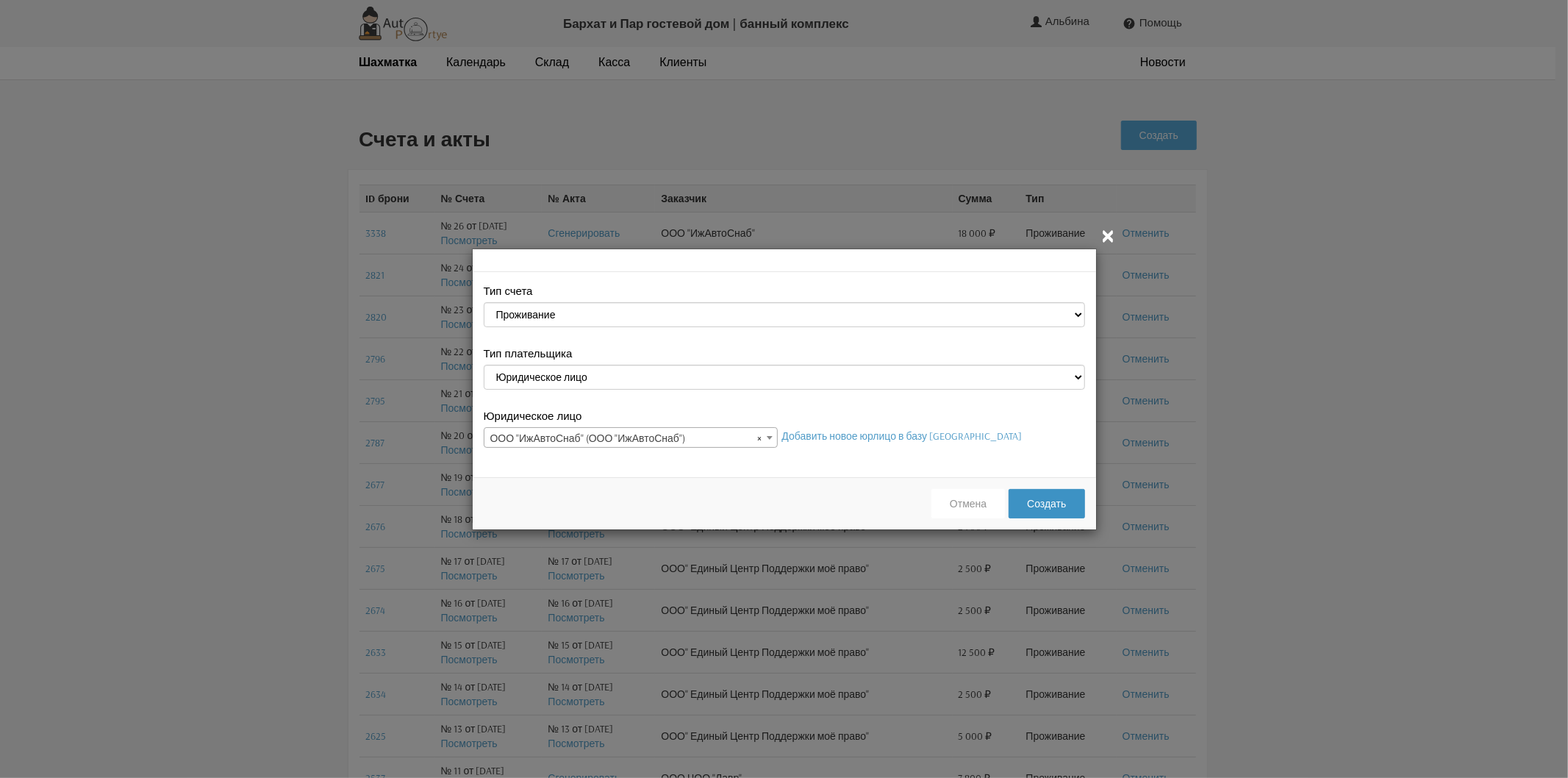
click at [1051, 505] on button "Создать" at bounding box center [1047, 504] width 76 height 30
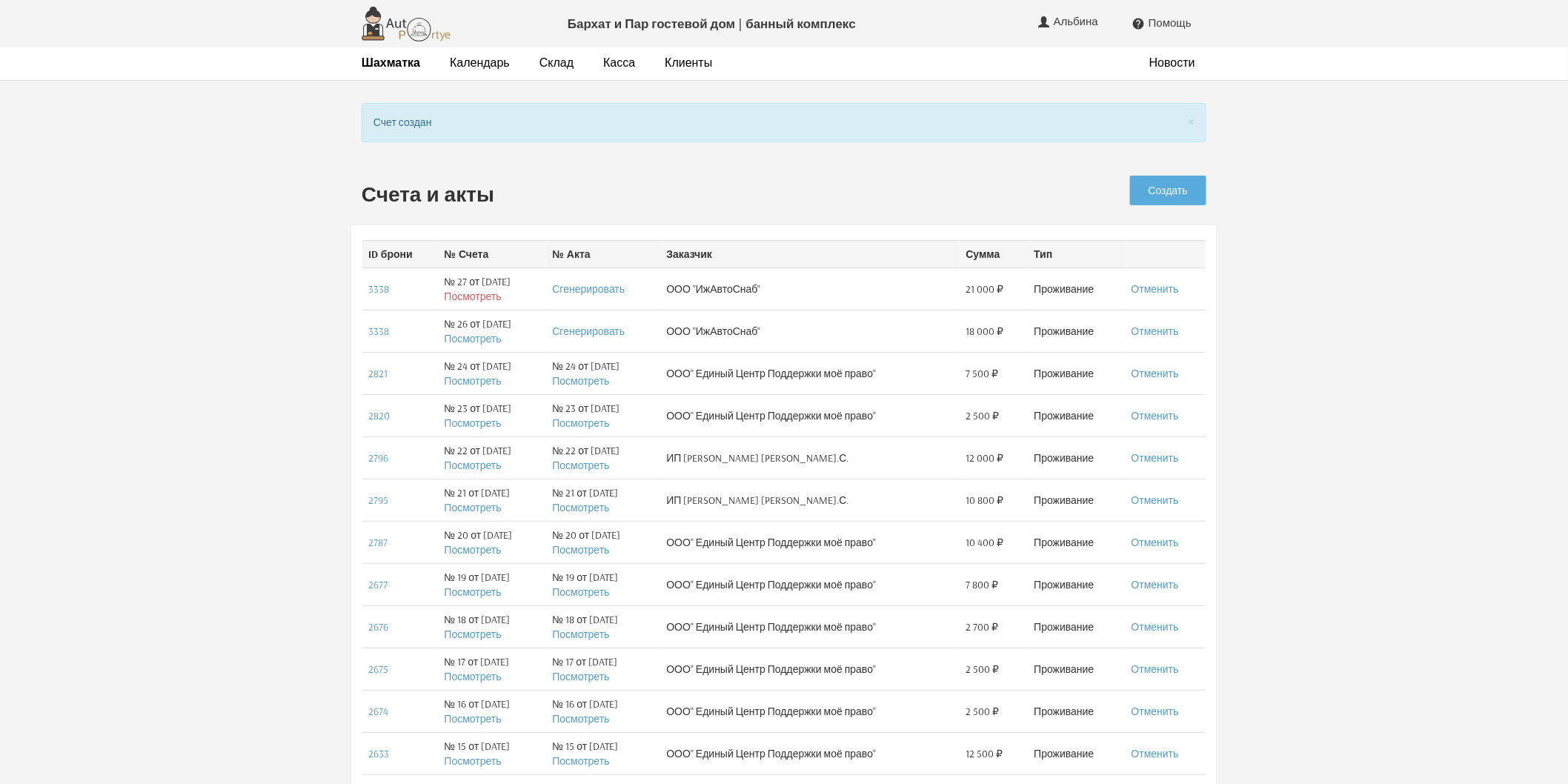
click at [454, 298] on link "Посмотреть" at bounding box center [473, 297] width 57 height 14
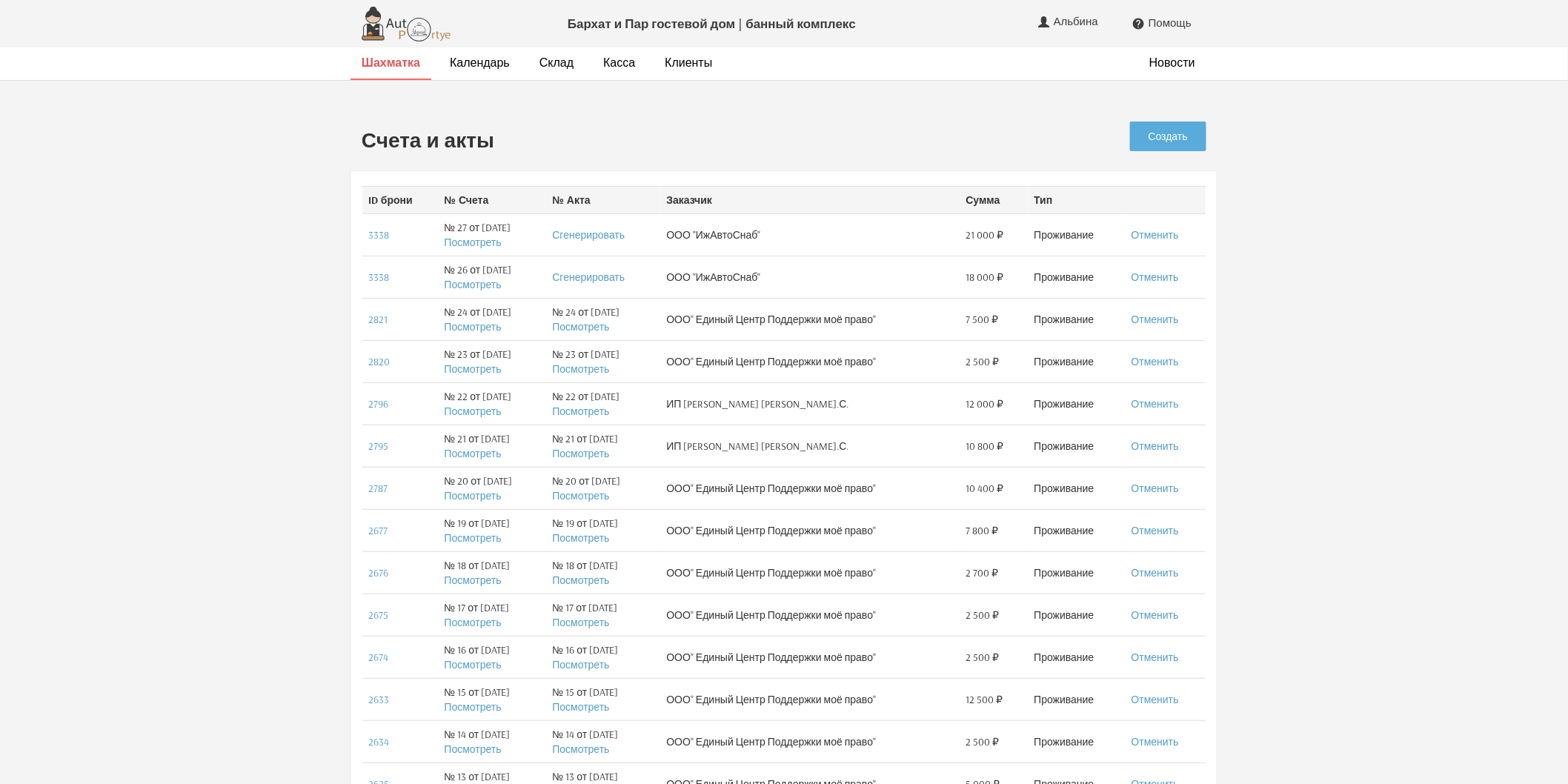
click at [381, 65] on strong "Шахматка" at bounding box center [391, 62] width 58 height 15
